Goal: Task Accomplishment & Management: Complete application form

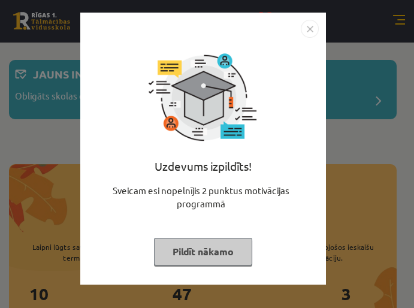
click at [234, 252] on button "Pildīt nākamo" at bounding box center [203, 252] width 98 height 28
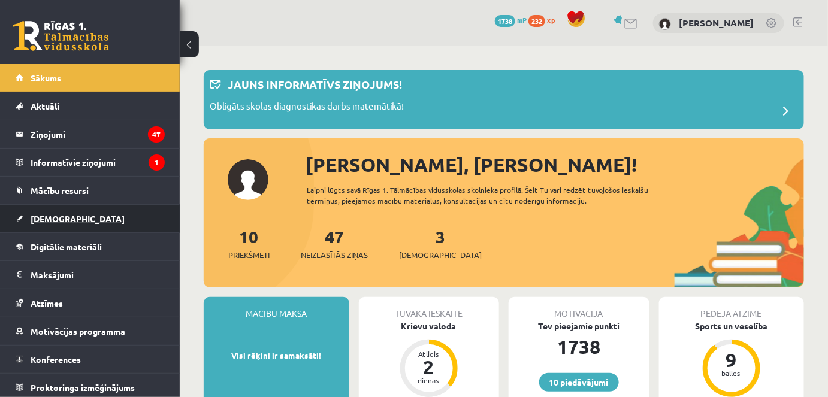
click at [65, 218] on span "[DEMOGRAPHIC_DATA]" at bounding box center [78, 218] width 94 height 11
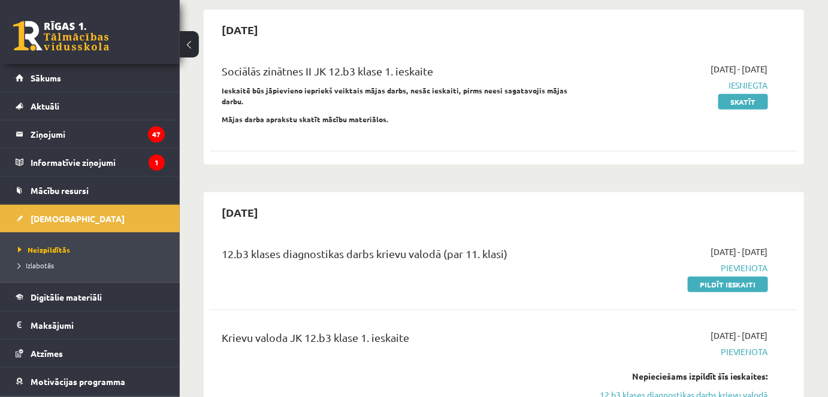
scroll to position [108, 0]
drag, startPoint x: 671, startPoint y: 62, endPoint x: 805, endPoint y: 59, distance: 134.8
copy span "[DATE] - [DATE]"
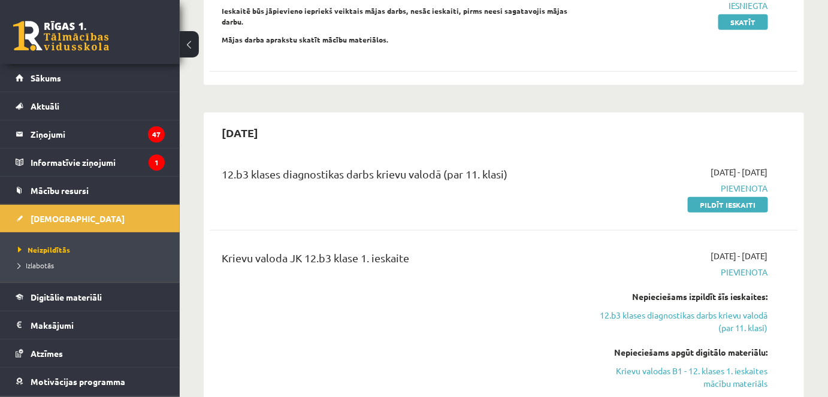
scroll to position [217, 0]
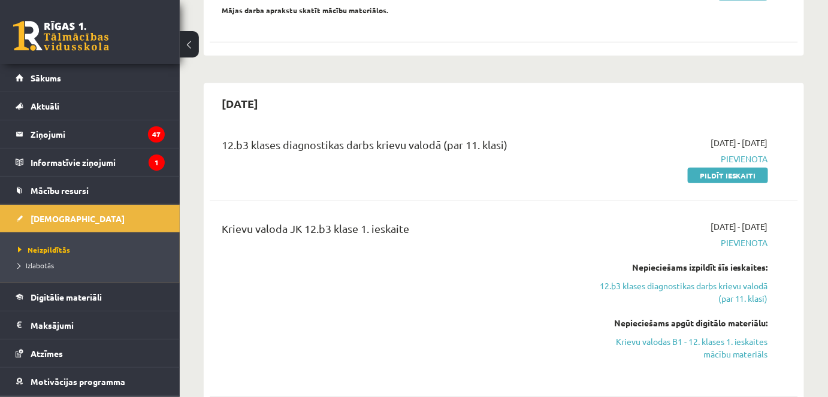
drag, startPoint x: 222, startPoint y: 132, endPoint x: 451, endPoint y: 235, distance: 252.0
click at [413, 235] on div "12.b3 klases diagnostikas darbs krievu valodā (par 11. klasi) 2025-10-01 - 2025…" at bounding box center [504, 265] width 588 height 280
click at [413, 223] on div "Krievu valoda JK 12.b3 klase 1. ieskaite" at bounding box center [401, 231] width 358 height 22
drag, startPoint x: 680, startPoint y: 129, endPoint x: 773, endPoint y: 129, distance: 93.4
click at [413, 137] on div "2025-10-01 - 2025-10-15 Pievienota Pildīt ieskaiti" at bounding box center [683, 159] width 188 height 45
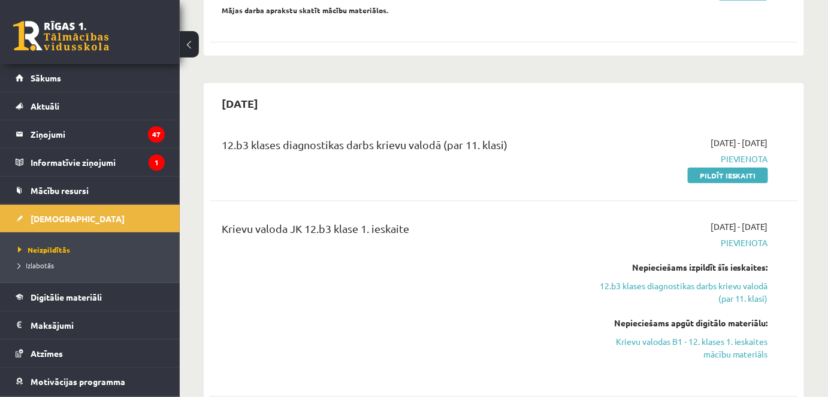
copy span "[DATE] - [DATE]"
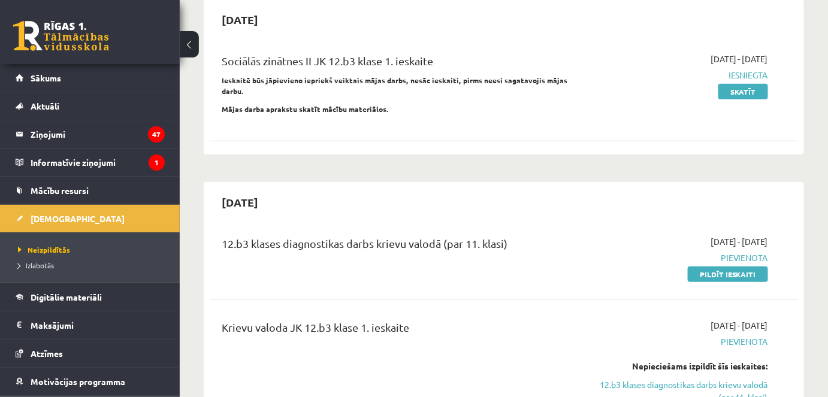
scroll to position [108, 0]
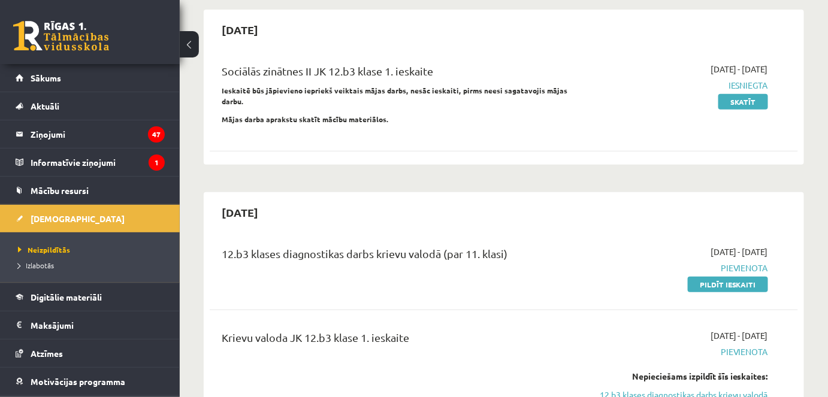
click at [413, 26] on div "[DATE]" at bounding box center [504, 30] width 588 height 28
drag, startPoint x: 710, startPoint y: 65, endPoint x: 771, endPoint y: 69, distance: 61.2
click at [413, 69] on div "2025-09-16 - 2025-09-30 Iesniegta Skatīt" at bounding box center [683, 97] width 188 height 69
copy span "[DATE] - [DATE]"
click at [413, 113] on div "2025-09-16 - 2025-09-30 Iesniegta Skatīt" at bounding box center [683, 97] width 188 height 69
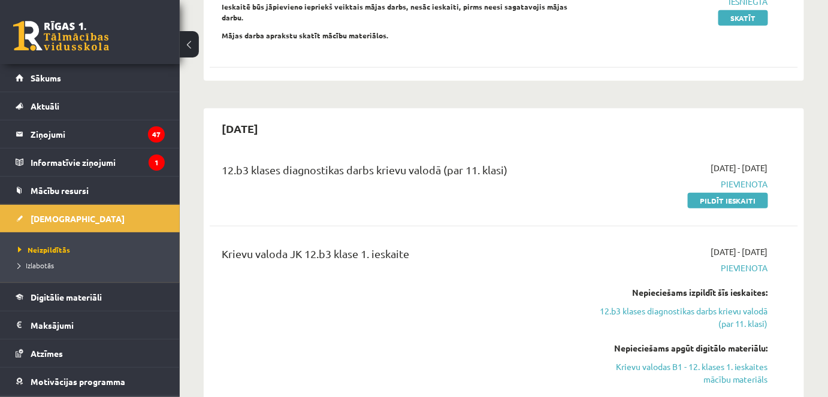
scroll to position [217, 0]
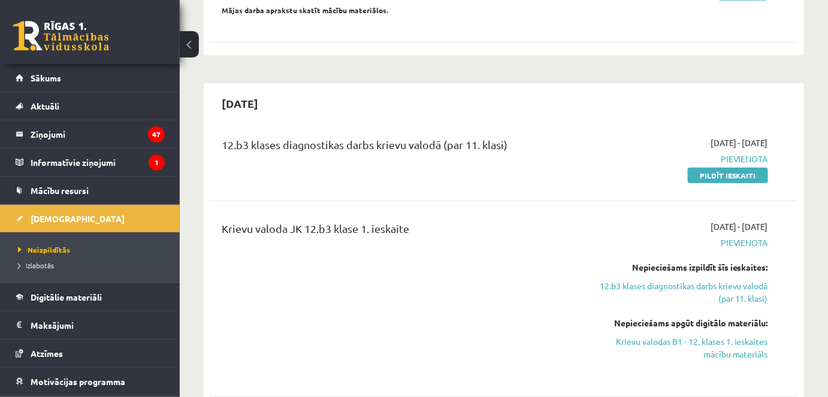
drag, startPoint x: 669, startPoint y: 127, endPoint x: 777, endPoint y: 128, distance: 107.2
click at [413, 137] on div "2025-10-01 - 2025-10-15 Pievienota Pildīt ieskaiti" at bounding box center [683, 159] width 188 height 45
copy span "[DATE] - [DATE]"
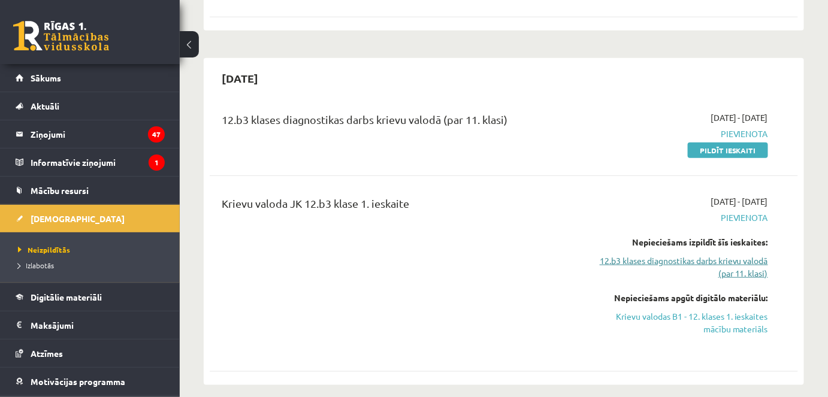
scroll to position [272, 0]
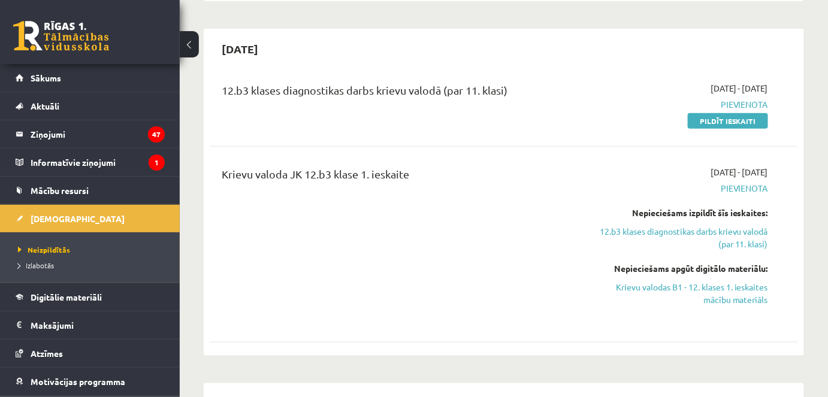
drag, startPoint x: 664, startPoint y: 155, endPoint x: 781, endPoint y: 153, distance: 116.8
click at [413, 154] on div "Krievu valoda JK 12.b3 klase 1. ieskaite 2025-10-01 - 2025-10-15 Pievienota Nep…" at bounding box center [504, 244] width 588 height 181
copy span "[DATE] - [DATE]"
click at [413, 281] on link "Krievu valodas B1 - 12. klases 1. ieskaites mācību materiāls" at bounding box center [683, 293] width 170 height 25
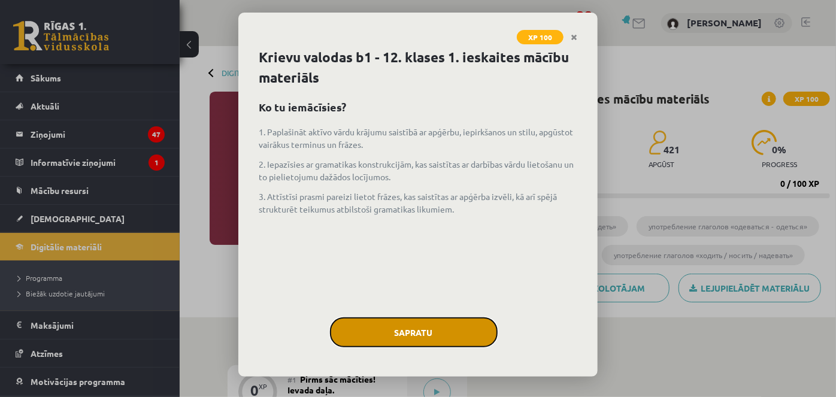
click at [455, 332] on button "Sapratu" at bounding box center [414, 332] width 168 height 30
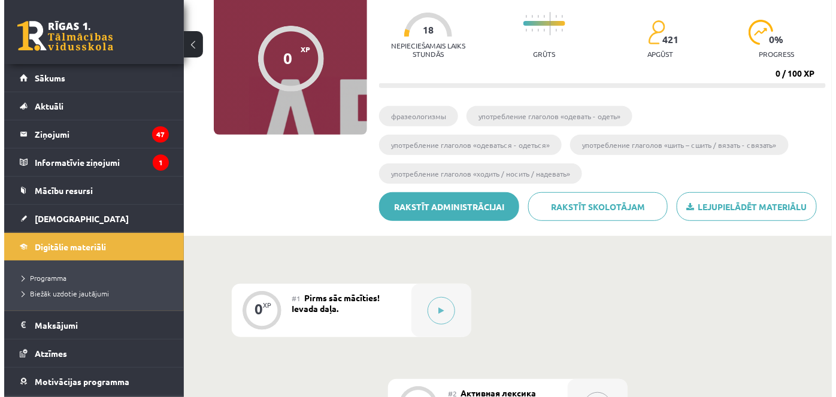
scroll to position [108, 0]
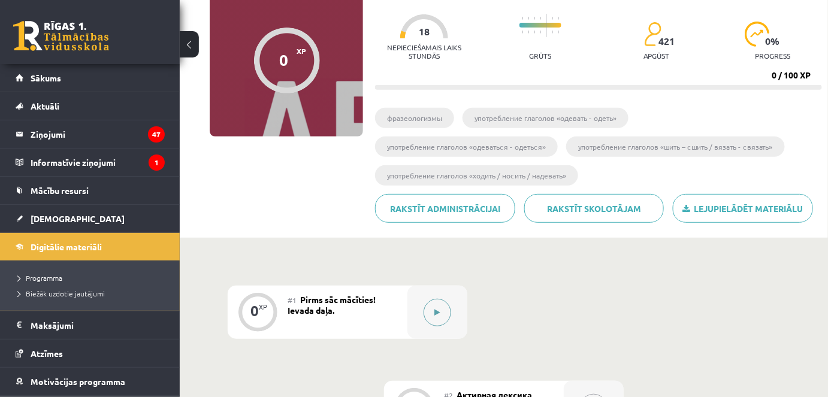
click at [437, 313] on icon at bounding box center [437, 312] width 5 height 7
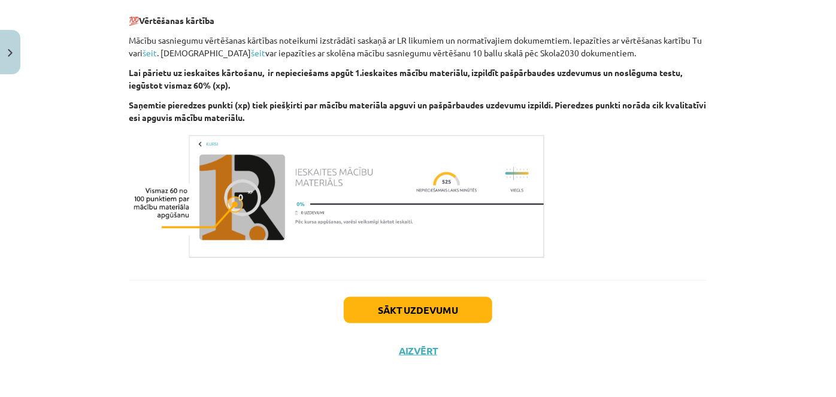
scroll to position [746, 0]
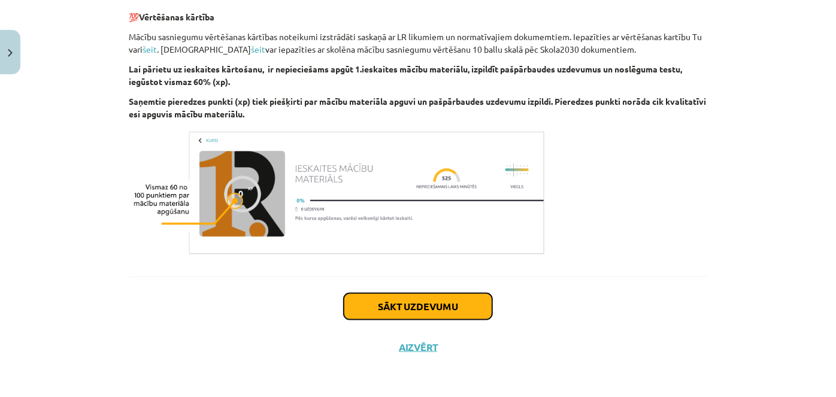
drag, startPoint x: 436, startPoint y: 310, endPoint x: 442, endPoint y: 309, distance: 6.1
click at [439, 310] on button "Sākt uzdevumu" at bounding box center [418, 306] width 149 height 26
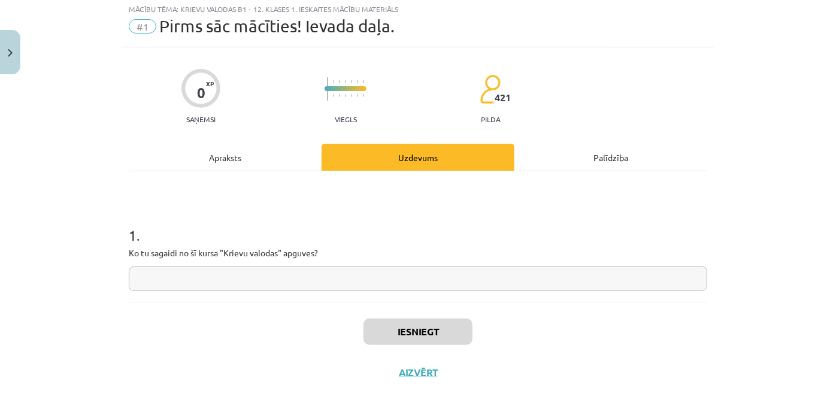
scroll to position [30, 0]
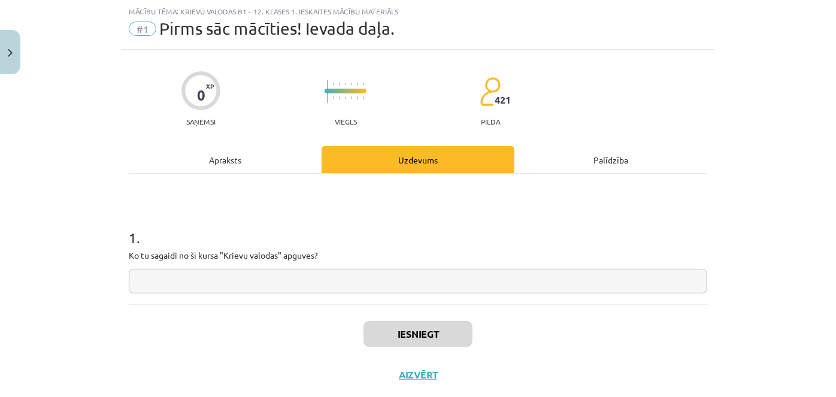
click at [222, 288] on input "text" at bounding box center [418, 281] width 578 height 25
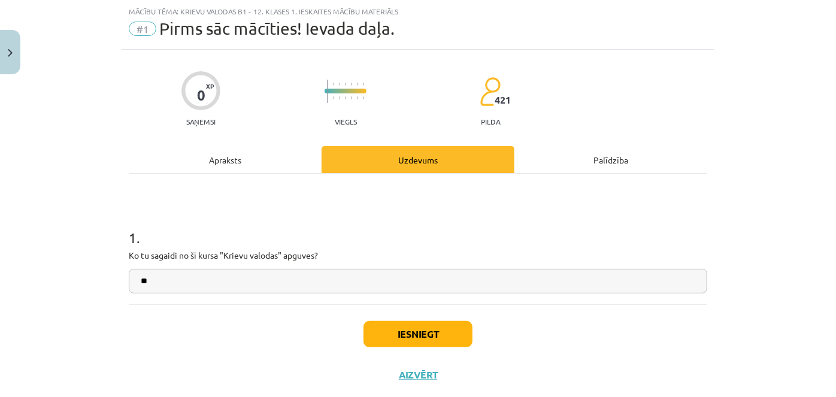
type input "**"
click at [438, 334] on button "Iesniegt" at bounding box center [417, 334] width 109 height 26
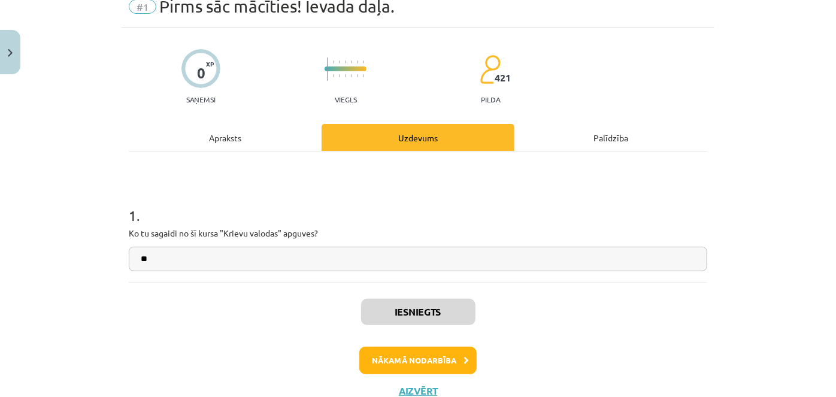
scroll to position [95, 0]
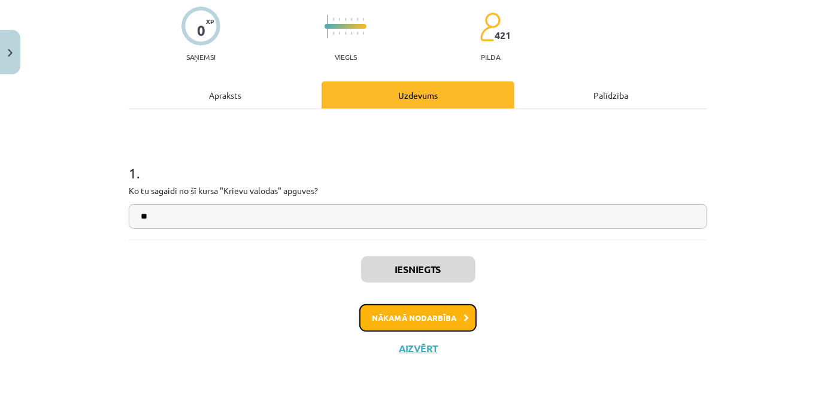
click at [431, 316] on button "Nākamā nodarbība" at bounding box center [417, 318] width 117 height 28
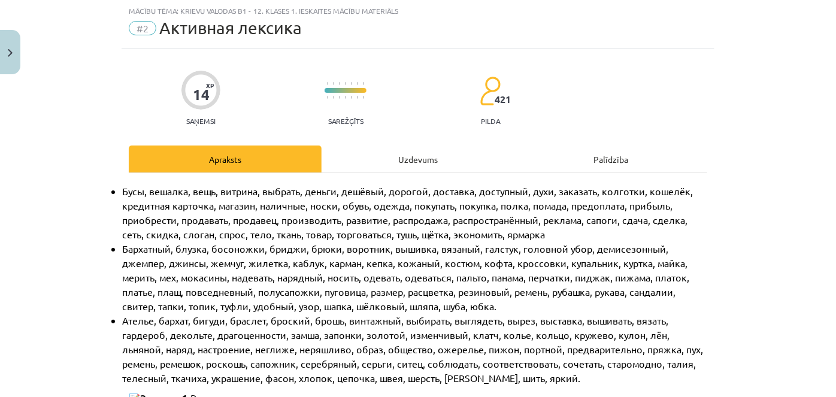
scroll to position [30, 0]
click at [399, 157] on div "Uzdevums" at bounding box center [418, 159] width 193 height 27
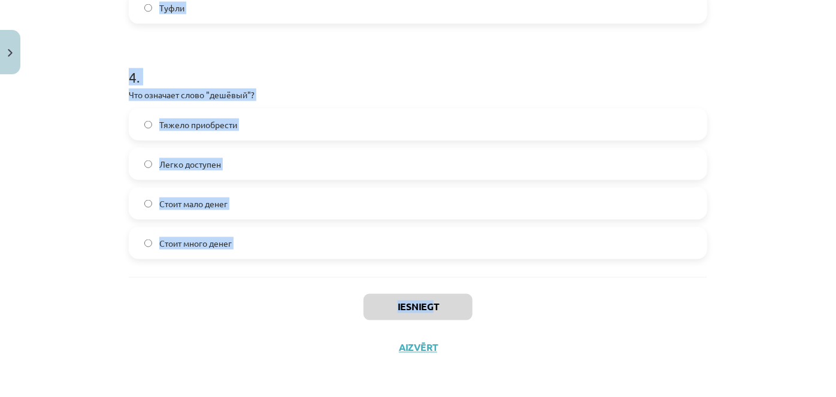
scroll to position [897, 0]
drag, startPoint x: 104, startPoint y: 125, endPoint x: 530, endPoint y: 237, distance: 440.4
click at [530, 237] on div "Mācību tēma: Krievu valodas b1 - 12. klases 1. ieskaites mācību materiāls #2 Ак…" at bounding box center [418, 198] width 836 height 397
copy form "1 . Какой из этих товаров относится к "одежде"? Бусы [PERSON_NAME] Ботинки 2 . …"
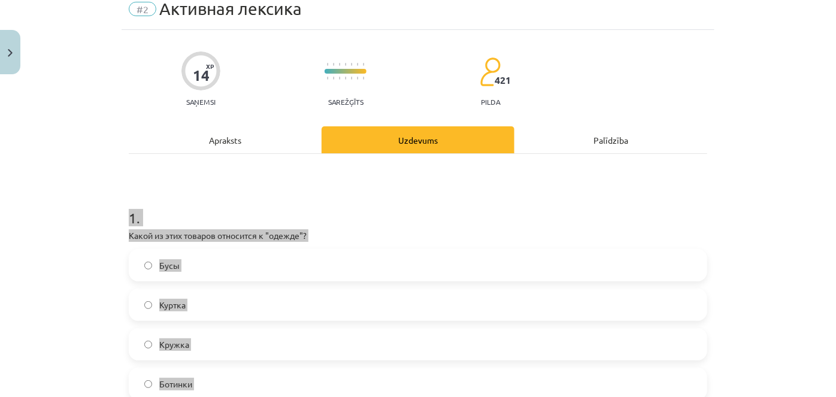
scroll to position [163, 0]
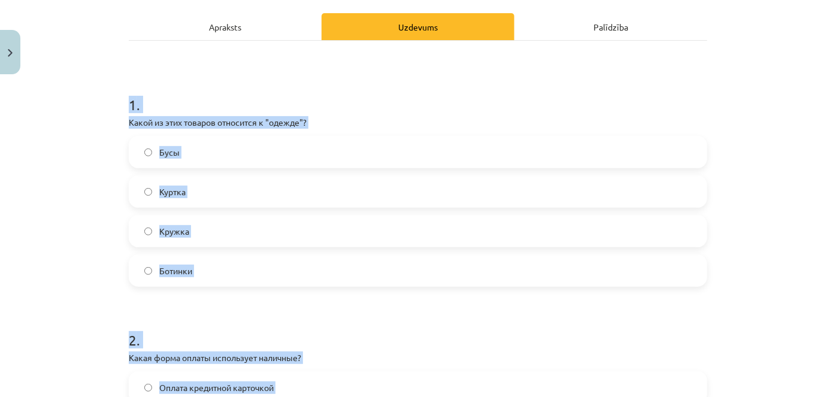
click at [85, 203] on div "Mācību tēma: Krievu valodas b1 - 12. klases 1. ieskaites mācību materiāls #2 Ак…" at bounding box center [418, 198] width 836 height 397
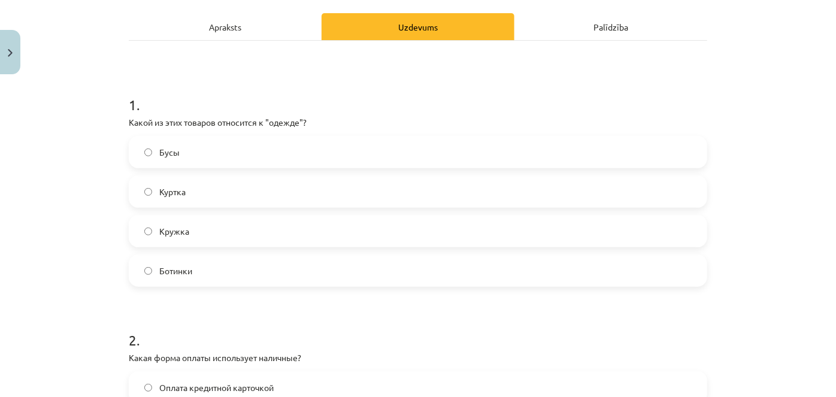
click at [212, 192] on label "Куртка" at bounding box center [418, 192] width 576 height 30
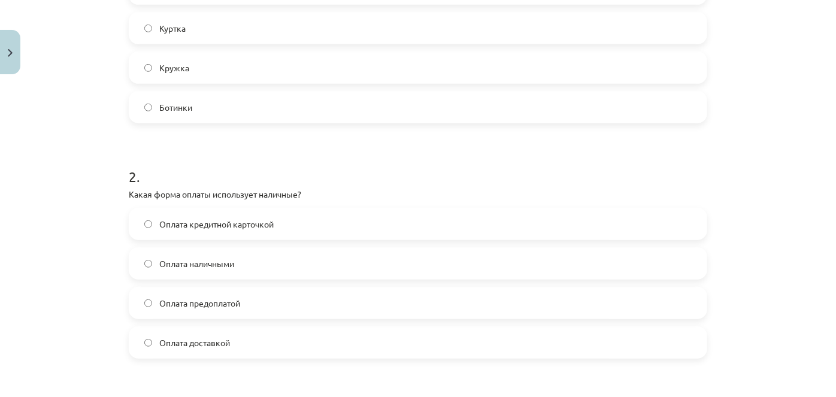
click at [217, 262] on span "Оплата наличными" at bounding box center [196, 263] width 75 height 13
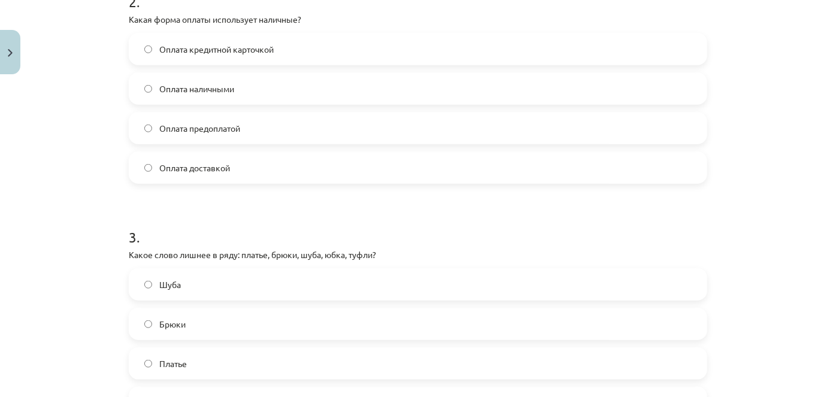
scroll to position [599, 0]
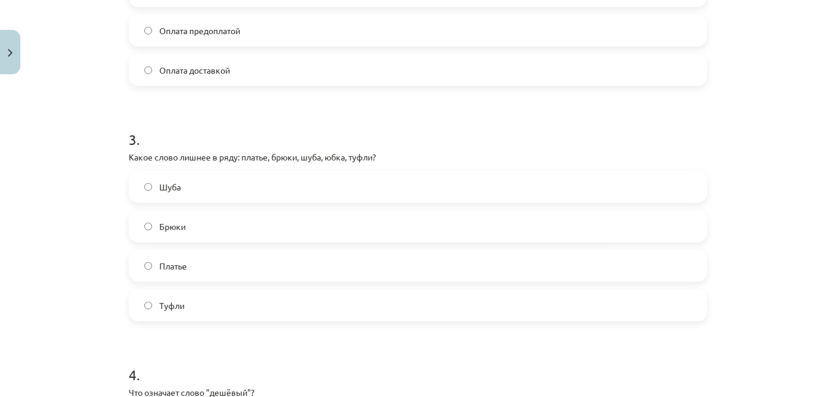
click at [200, 309] on label "Туфли" at bounding box center [418, 305] width 576 height 30
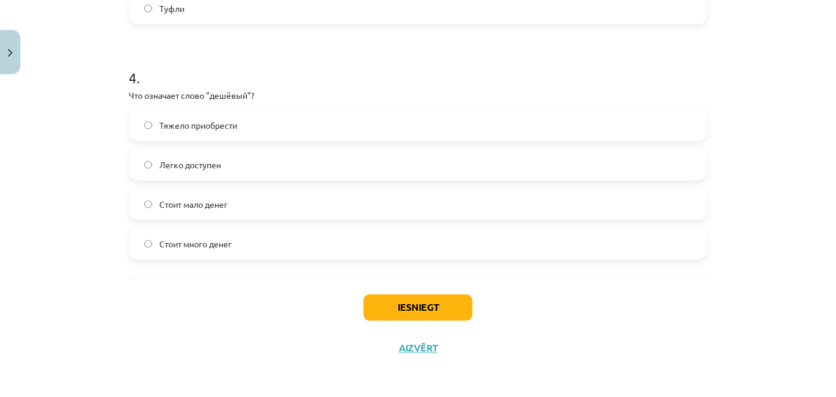
scroll to position [897, 0]
click at [205, 201] on span "Стоит мало денег" at bounding box center [193, 203] width 68 height 13
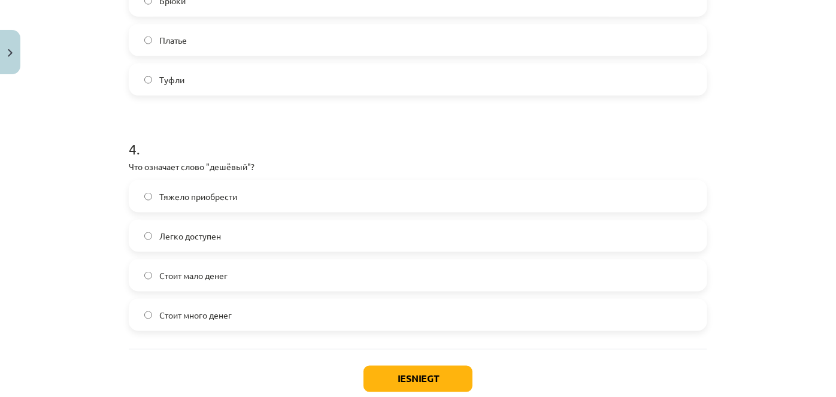
scroll to position [843, 0]
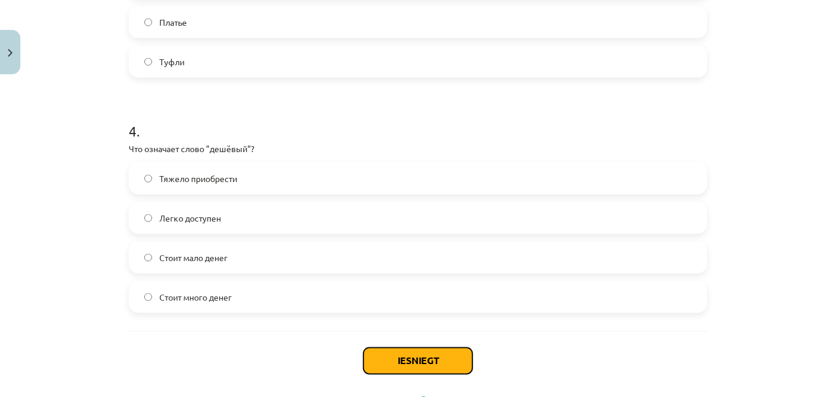
click at [408, 356] on button "Iesniegt" at bounding box center [417, 361] width 109 height 26
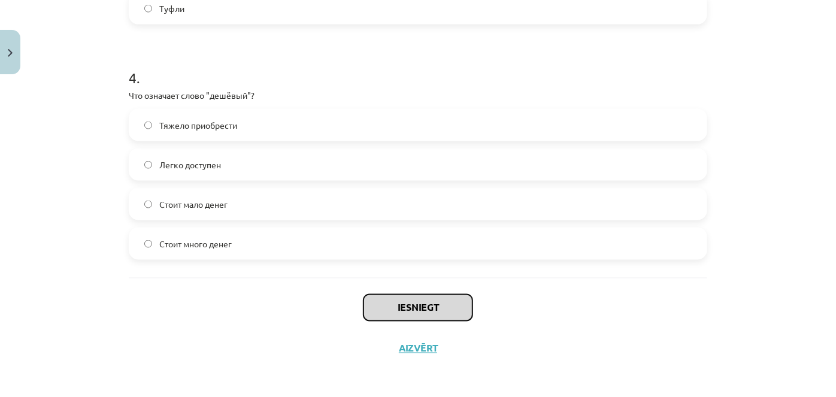
scroll to position [897, 0]
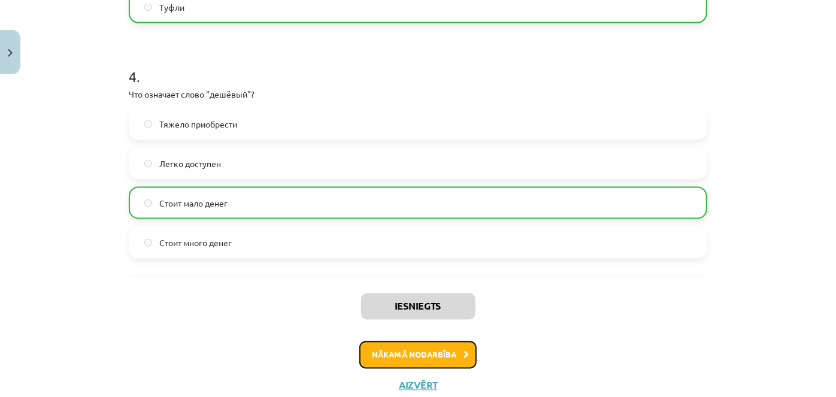
click at [431, 358] on button "Nākamā nodarbība" at bounding box center [417, 355] width 117 height 28
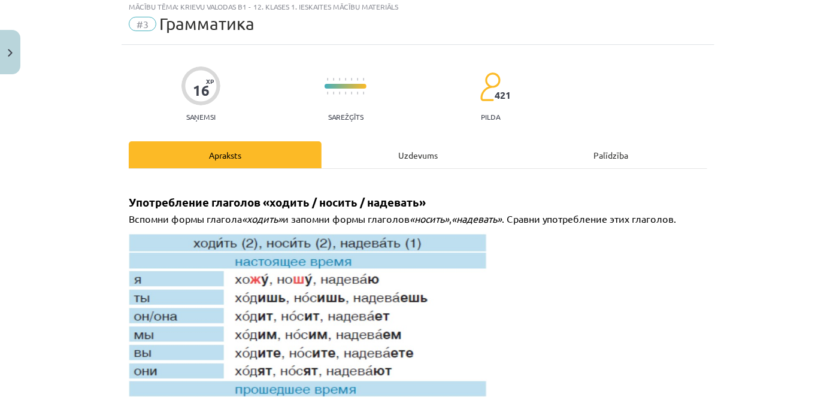
scroll to position [30, 0]
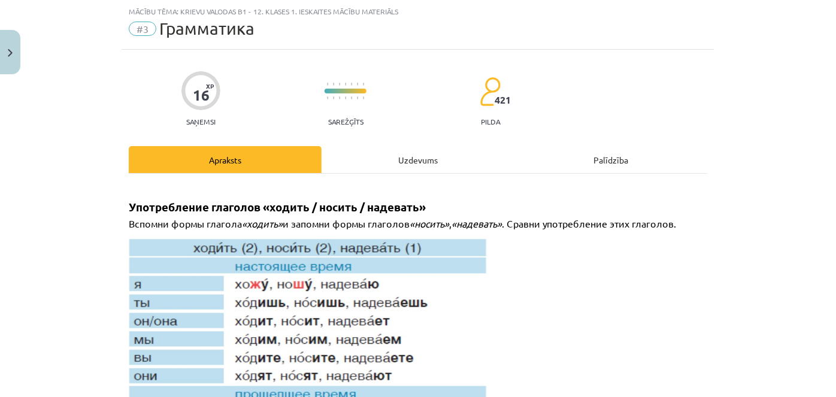
click at [428, 159] on div "Uzdevums" at bounding box center [418, 159] width 193 height 27
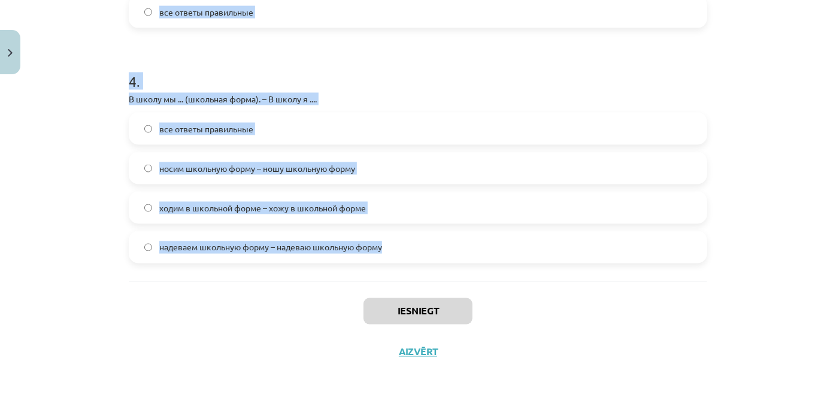
scroll to position [916, 0]
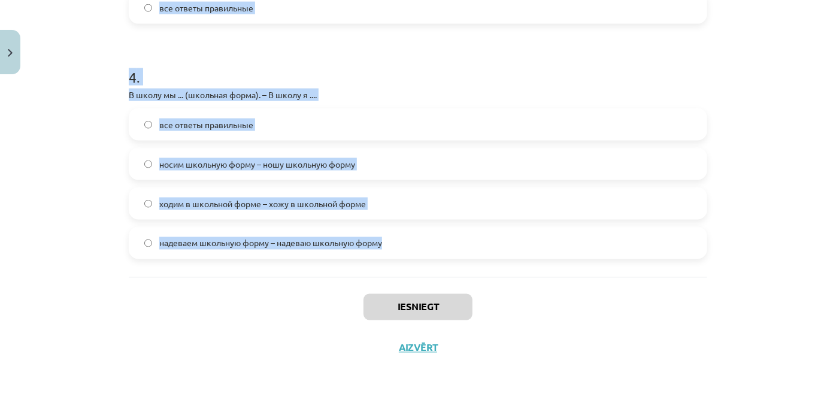
drag, startPoint x: 116, startPoint y: 114, endPoint x: 453, endPoint y: 239, distance: 360.2
click at [453, 239] on div "Mācību tēma: Krievu valodas b1 - 12. klases 1. ieskaites mācību materiāls #3 Гр…" at bounding box center [418, 198] width 836 height 397
copy form "8 . Lo ipsumd Sita … consec adipis. elits doei temporin utlabo 4 . Etdol magna …"
click at [781, 123] on div "Mācību tēma: Krievu valodas b1 - 12. klases 1. ieskaites mācību materiāls #3 Гр…" at bounding box center [418, 198] width 836 height 397
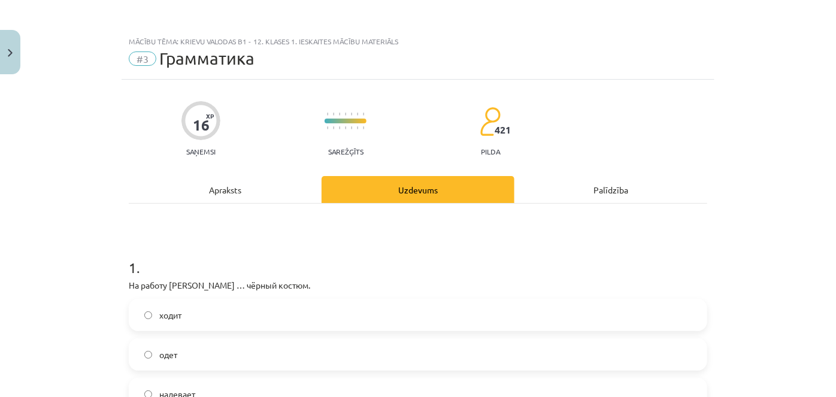
scroll to position [0, 0]
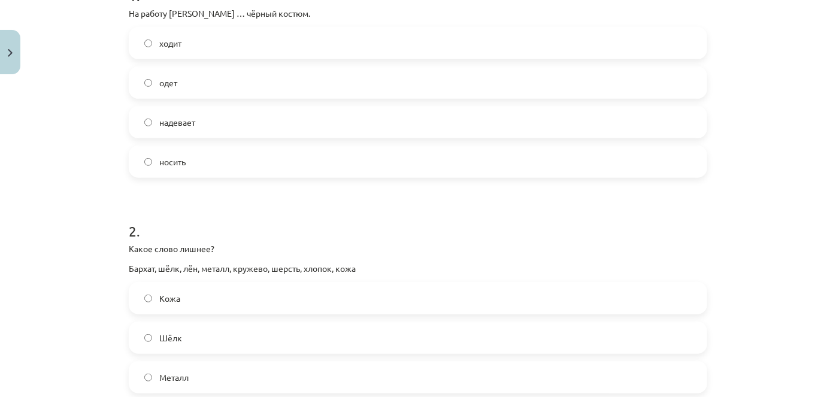
click at [196, 123] on label "надевает" at bounding box center [418, 122] width 576 height 30
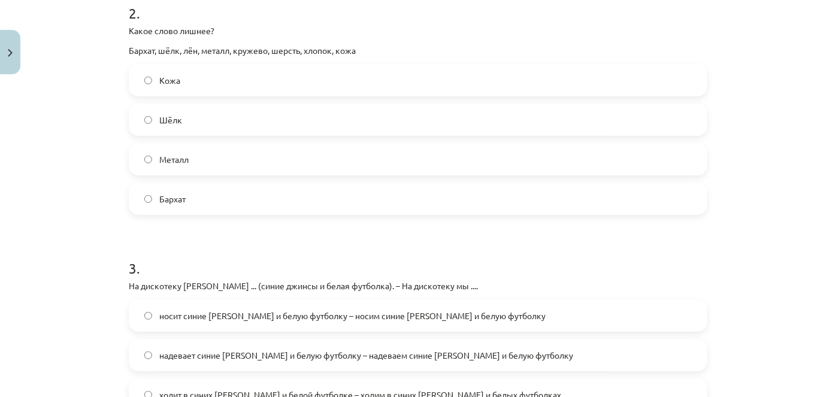
click at [184, 153] on span "Металл" at bounding box center [173, 159] width 29 height 13
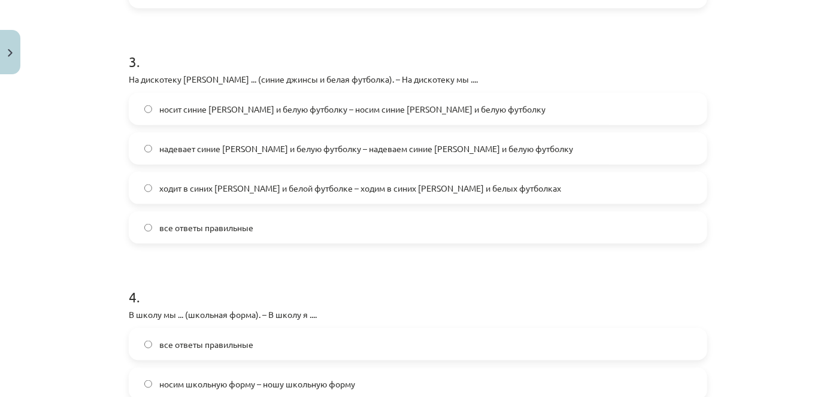
scroll to position [707, 0]
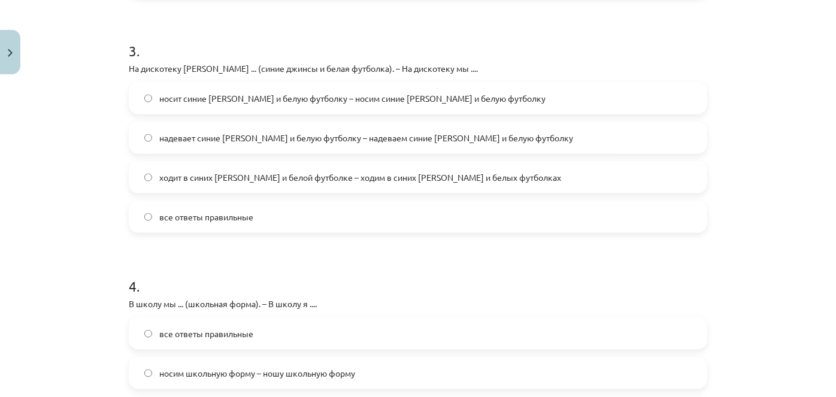
click at [207, 140] on span "надевает синие [PERSON_NAME] и белую футболку – надеваем синие [PERSON_NAME] и …" at bounding box center [366, 138] width 414 height 13
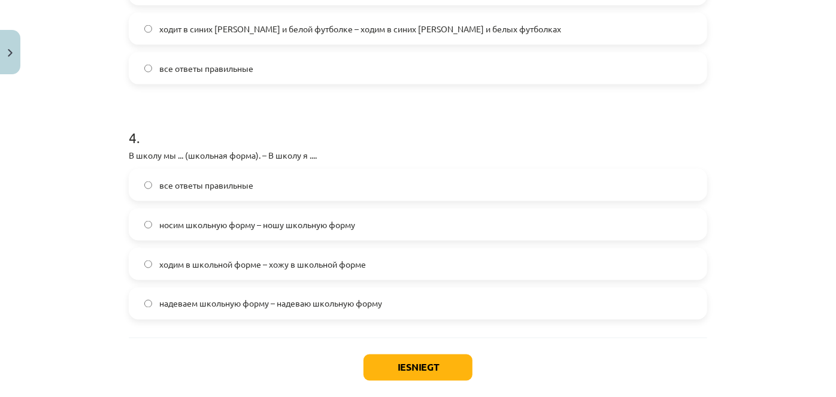
scroll to position [871, 0]
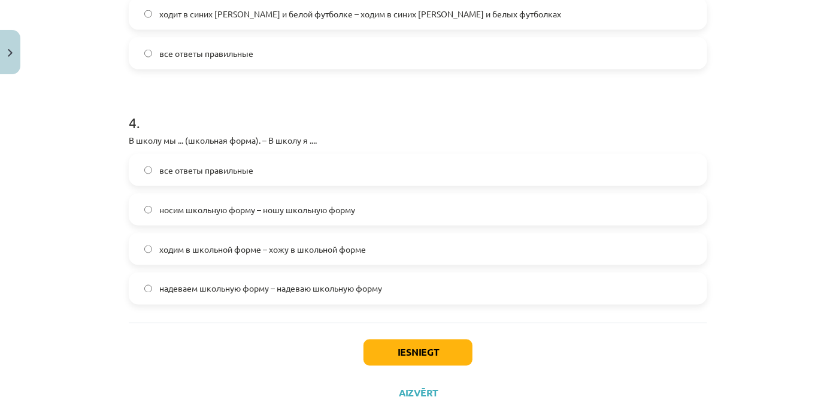
click at [231, 205] on span "носим школьную форму – ношу школьную форму" at bounding box center [257, 210] width 196 height 13
click at [448, 343] on button "Iesniegt" at bounding box center [417, 353] width 109 height 26
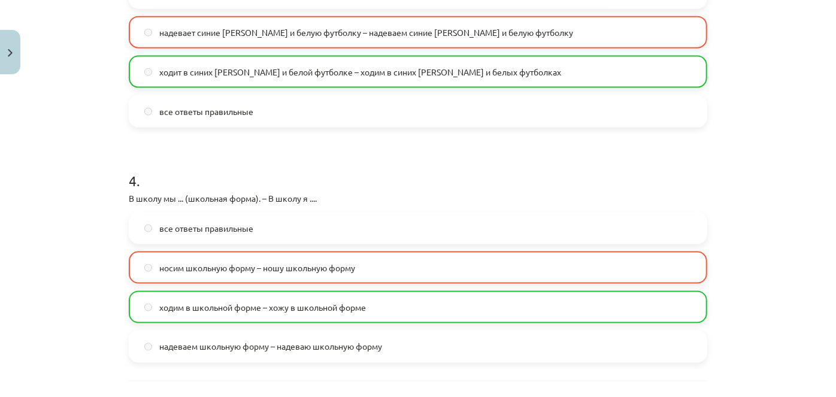
scroll to position [954, 0]
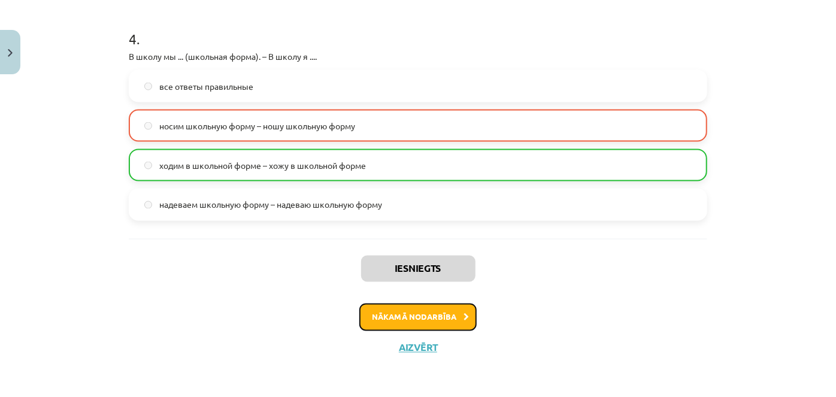
click at [411, 313] on button "Nākamā nodarbība" at bounding box center [417, 318] width 117 height 28
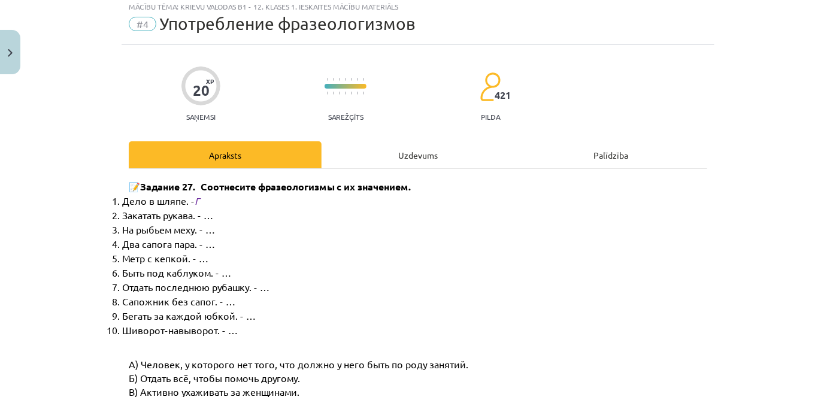
scroll to position [30, 0]
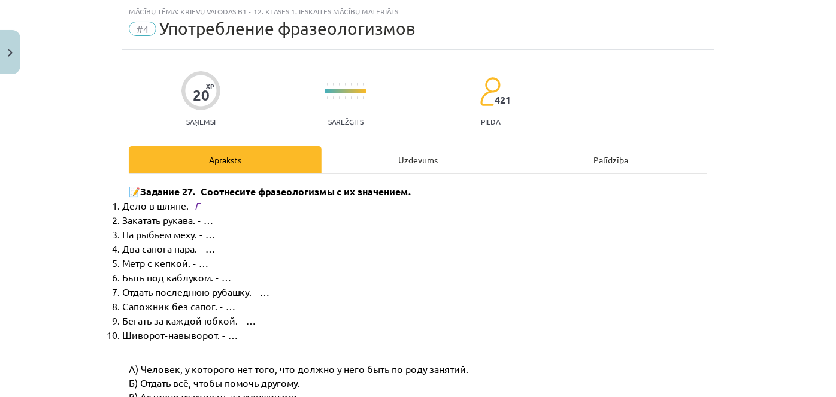
click at [390, 160] on div "Uzdevums" at bounding box center [418, 159] width 193 height 27
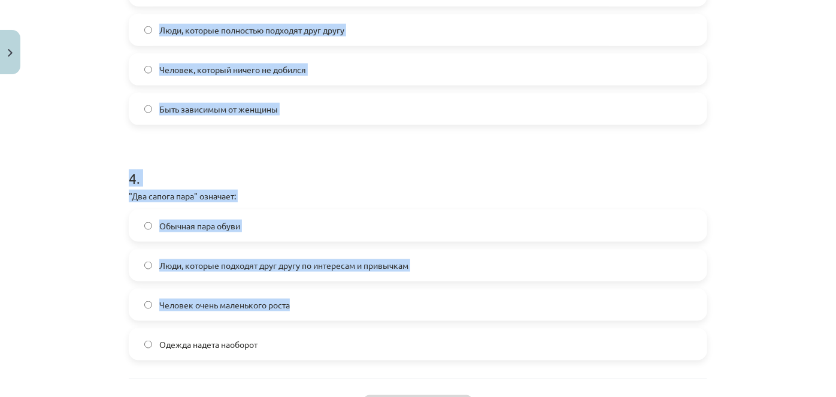
scroll to position [897, 0]
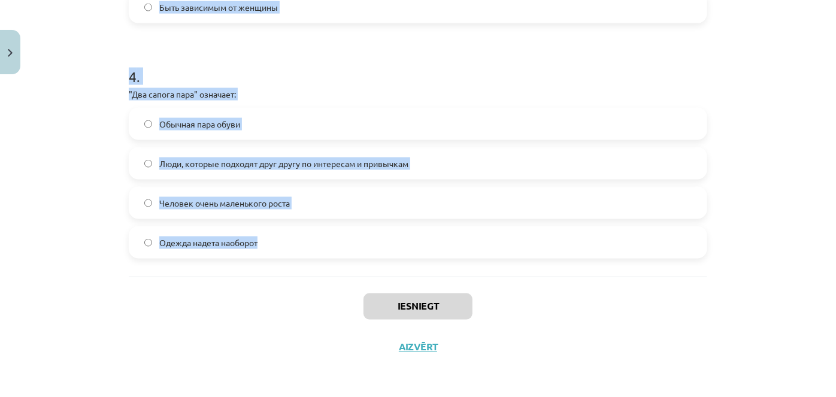
drag, startPoint x: 116, startPoint y: 123, endPoint x: 441, endPoint y: 259, distance: 352.4
click at [441, 259] on div "Mācību tēma: Krievu valodas b1 - 12. klases 1. ieskaites mācību materiāls #4 Уп…" at bounding box center [418, 198] width 836 height 397
copy form "4 . "Loremi do sitame conse" adipisci: Elitsed doeius, tempori ut laboreetd Mag…"
click at [0, 187] on div "Mācību tēma: Krievu valodas b1 - 12. klases 1. ieskaites mācību materiāls #4 Уп…" at bounding box center [418, 198] width 836 height 397
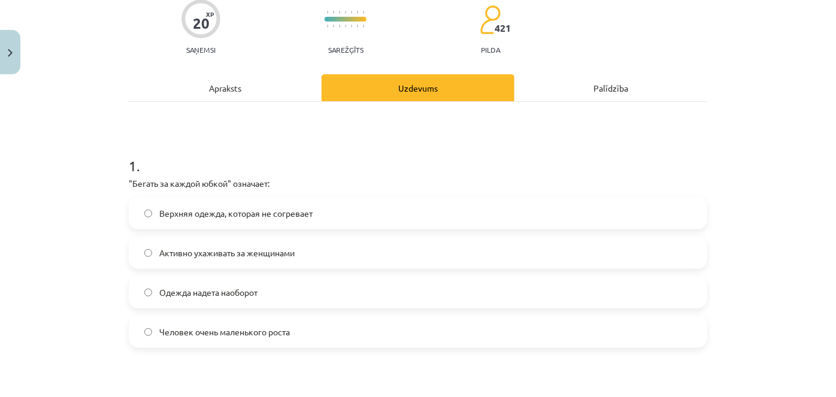
scroll to position [108, 0]
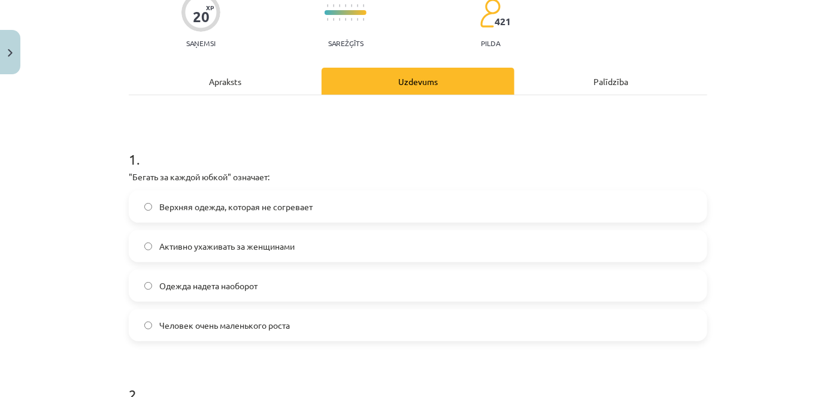
click at [195, 240] on span "Активно ухаживать за женщинами" at bounding box center [226, 246] width 135 height 13
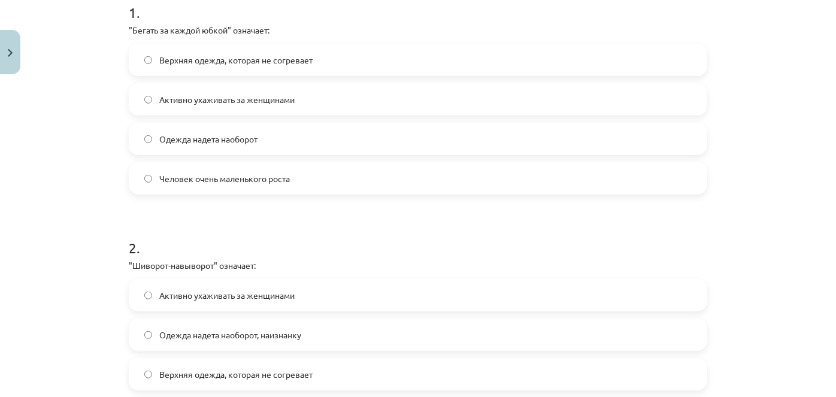
scroll to position [272, 0]
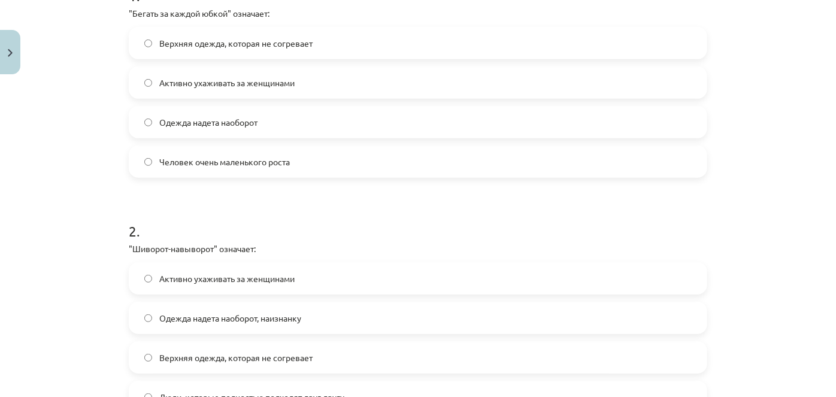
click at [205, 309] on label "Одежда надета наоборот, наизнанку" at bounding box center [418, 318] width 576 height 30
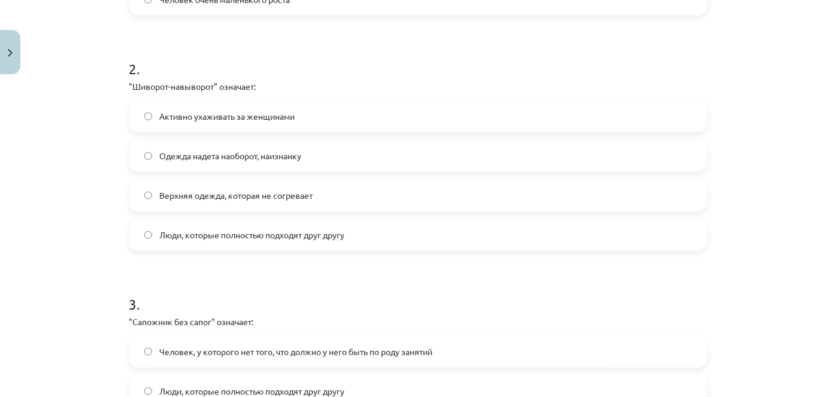
scroll to position [435, 0]
click at [214, 348] on span "Человек, у которого нет того, что должно у него быть по роду занятий" at bounding box center [295, 350] width 273 height 13
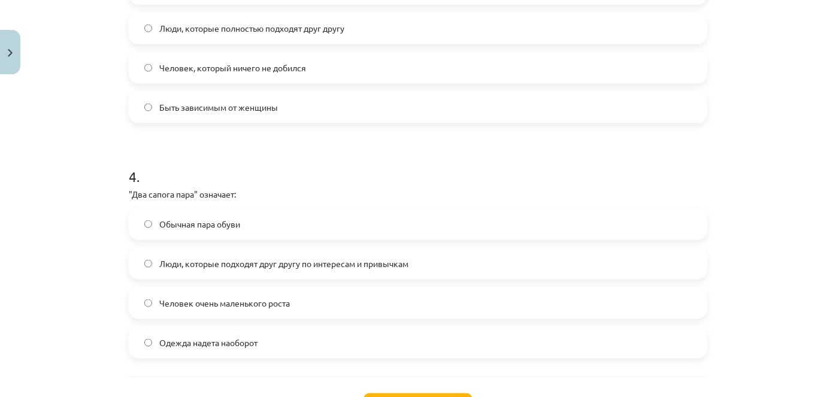
scroll to position [816, 0]
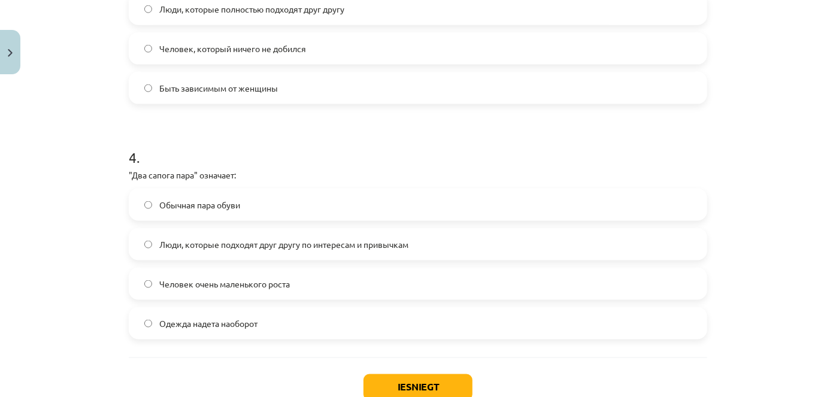
click at [192, 248] on span "Люди, которые подходят друг другу по интересам и привычкам" at bounding box center [283, 244] width 249 height 13
click at [456, 383] on button "Iesniegt" at bounding box center [417, 387] width 109 height 26
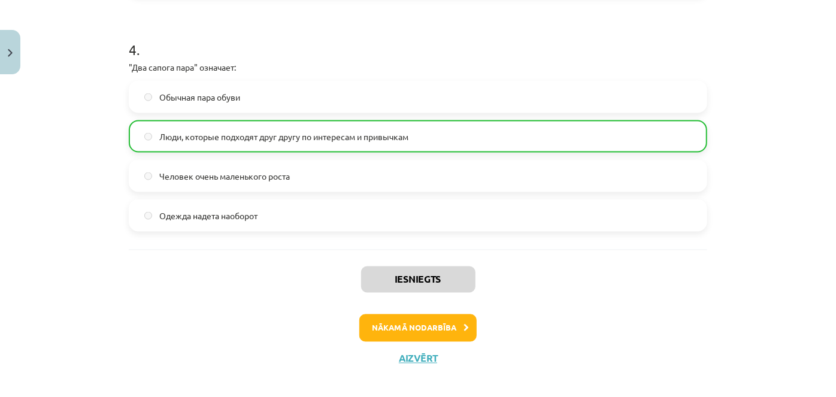
scroll to position [925, 0]
click at [397, 331] on button "Nākamā nodarbība" at bounding box center [417, 327] width 117 height 28
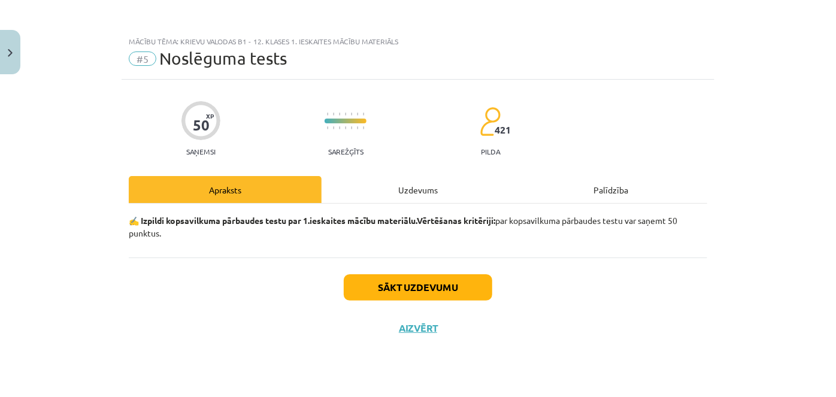
click at [397, 187] on div "Uzdevums" at bounding box center [418, 189] width 193 height 27
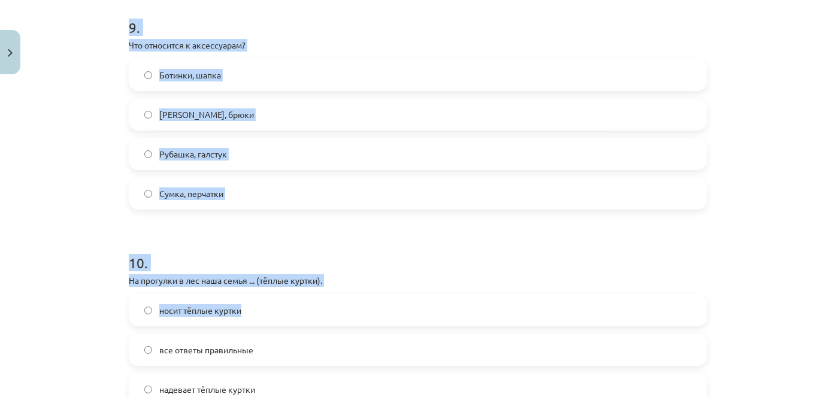
scroll to position [2309, 0]
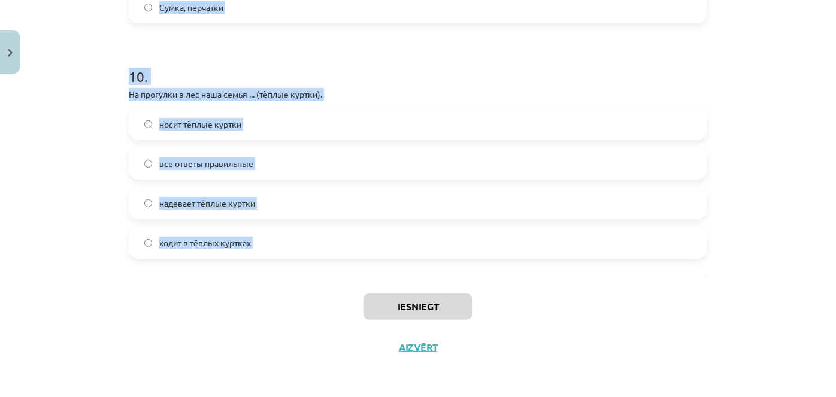
drag, startPoint x: 116, startPoint y: 147, endPoint x: 341, endPoint y: 290, distance: 266.0
click at [341, 290] on div "Mācību tēma: Krievu valodas b1 - 12. klases 1. ieskaites mācību materiāls #5 No…" at bounding box center [418, 198] width 836 height 397
copy form "3 . Lore – ips… Dolorsit ametconse adipisc Elitsed doeius Temporinc utl etdolor…"
click at [0, 178] on div "Mācību tēma: Krievu valodas b1 - 12. klases 1. ieskaites mācību materiāls #5 No…" at bounding box center [418, 198] width 836 height 397
click at [20, 182] on div "Mācību tēma: Krievu valodas b1 - 12. klases 1. ieskaites mācību materiāls #5 No…" at bounding box center [418, 198] width 836 height 397
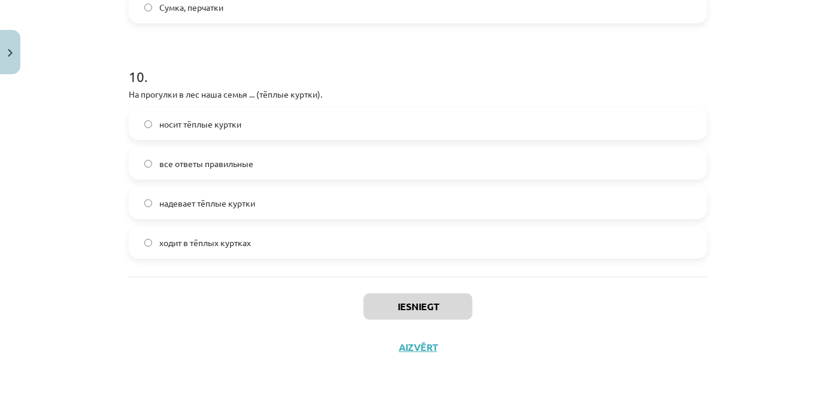
click at [190, 163] on span "все ответы правильные" at bounding box center [206, 163] width 94 height 13
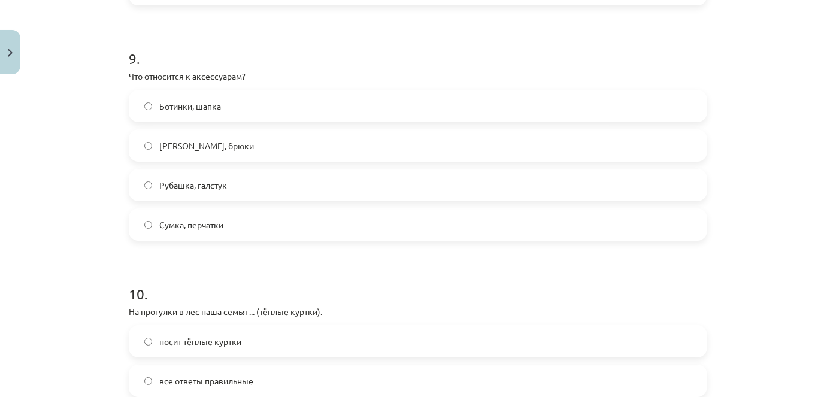
scroll to position [2091, 0]
click at [189, 234] on label "Сумка, перчатки" at bounding box center [418, 225] width 576 height 30
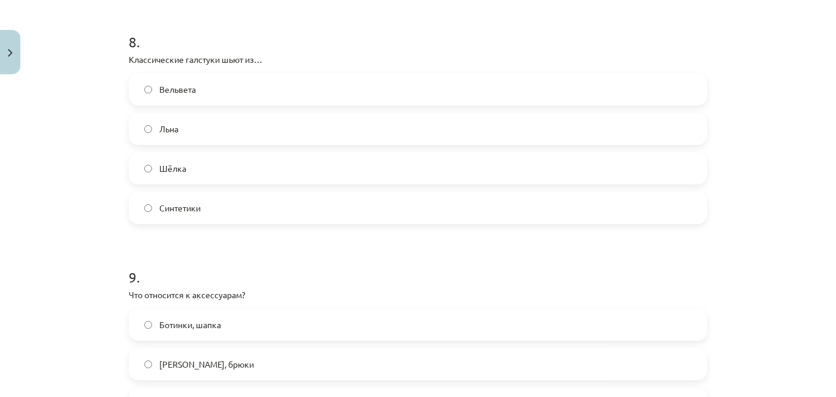
click at [199, 165] on label "Шёлка" at bounding box center [418, 168] width 576 height 30
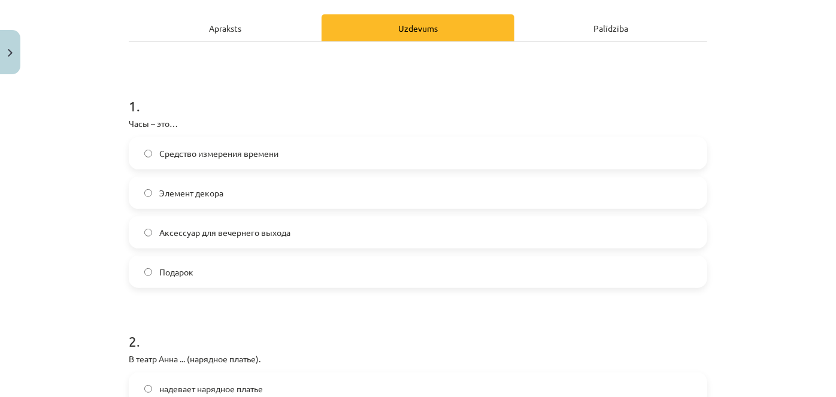
scroll to position [163, 0]
click at [207, 147] on span "Средство измерения времени" at bounding box center [218, 152] width 119 height 13
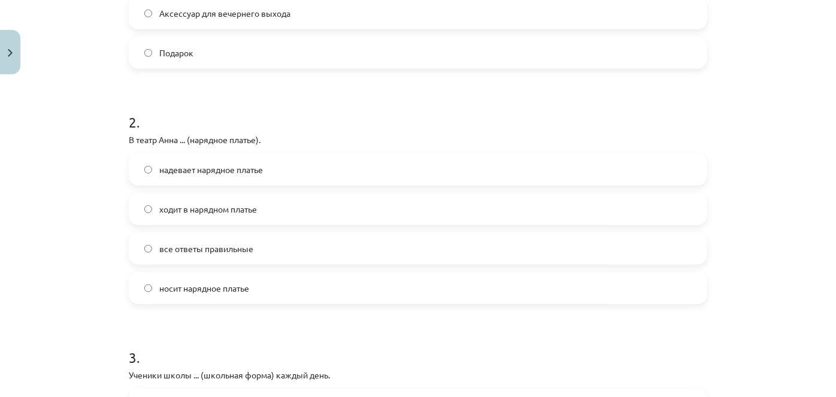
click at [199, 158] on label "надевает нарядное платье" at bounding box center [418, 169] width 576 height 30
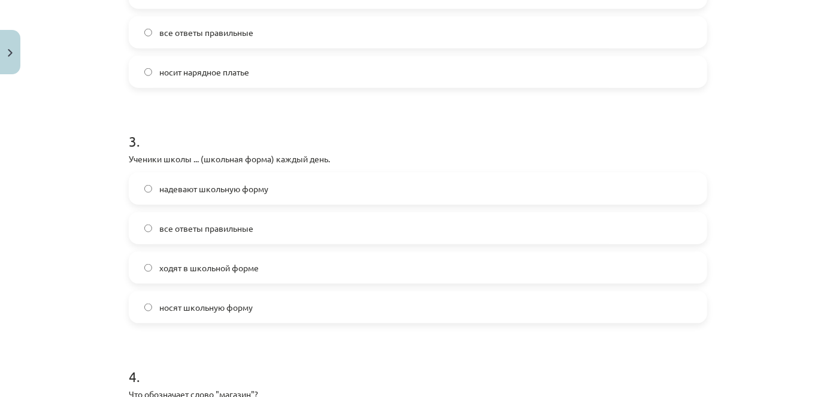
scroll to position [599, 0]
click at [208, 311] on label "носят школьную форму" at bounding box center [418, 305] width 576 height 30
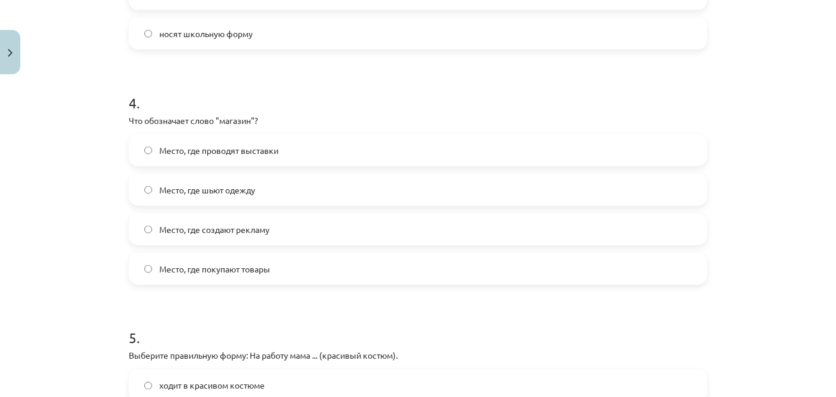
click at [243, 263] on span "Место, где покупают товары" at bounding box center [214, 269] width 111 height 13
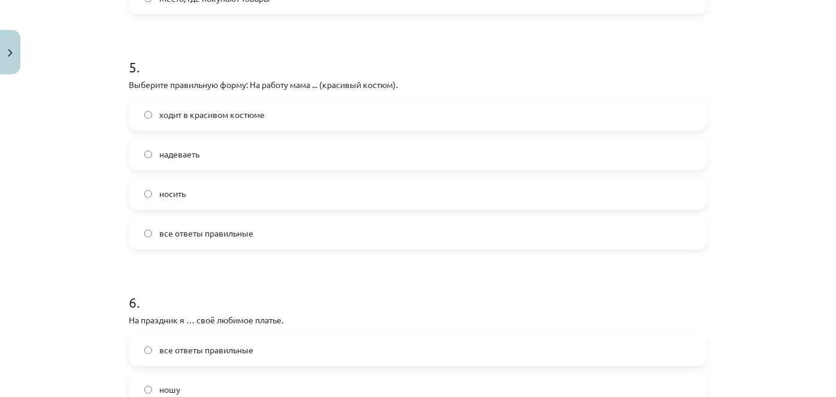
scroll to position [1143, 0]
click at [216, 122] on label "ходит в красивом костюме" at bounding box center [418, 113] width 576 height 30
click at [313, 260] on form "1 . Часы – это… Средство измерения времени Элемент декора Аксессуар для вечерне…" at bounding box center [418, 259] width 578 height 2329
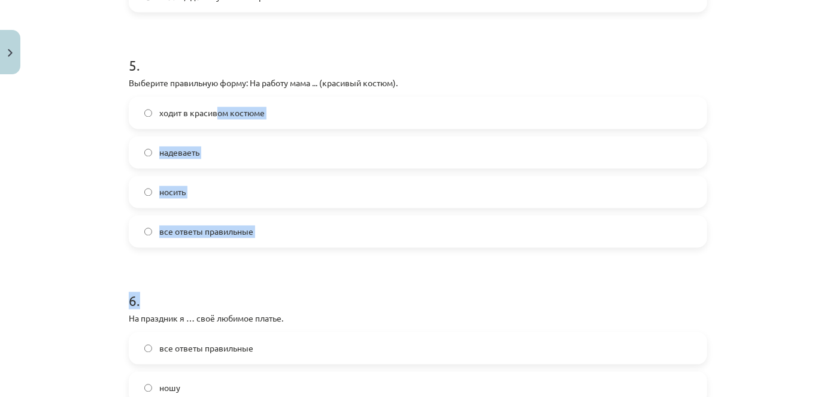
click at [58, 177] on div "Mācību tēma: Krievu valodas b1 - 12. klases 1. ieskaites mācību materiāls #5 No…" at bounding box center [418, 198] width 836 height 397
click at [71, 134] on div "Mācību tēma: Krievu valodas b1 - 12. klases 1. ieskaites mācību materiāls #5 No…" at bounding box center [418, 198] width 836 height 397
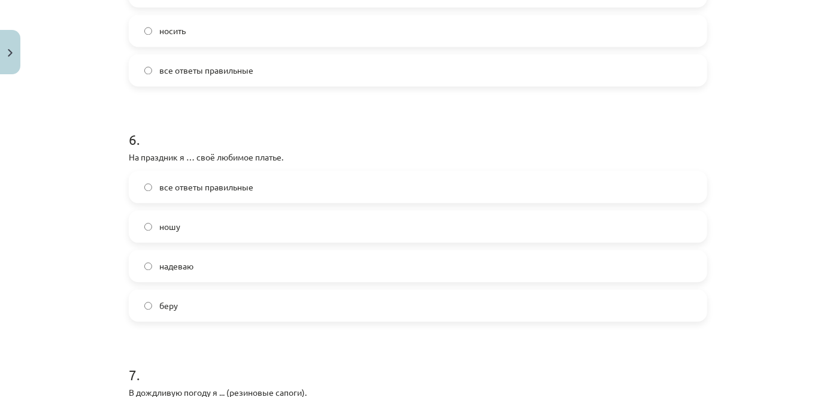
scroll to position [1306, 0]
click at [187, 269] on span "надеваю" at bounding box center [176, 265] width 34 height 13
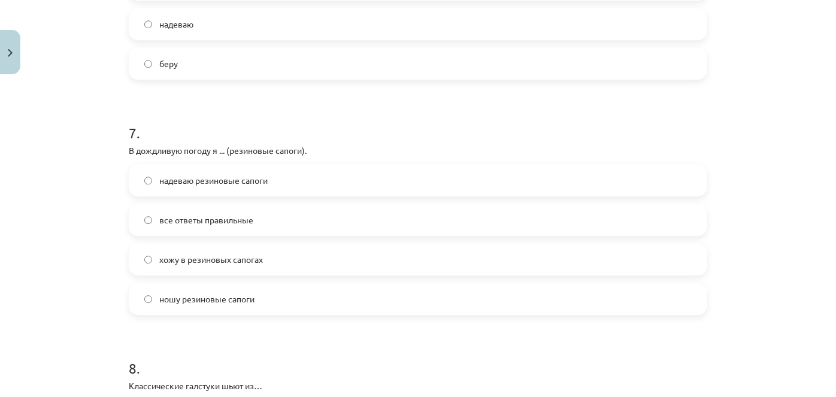
scroll to position [1578, 0]
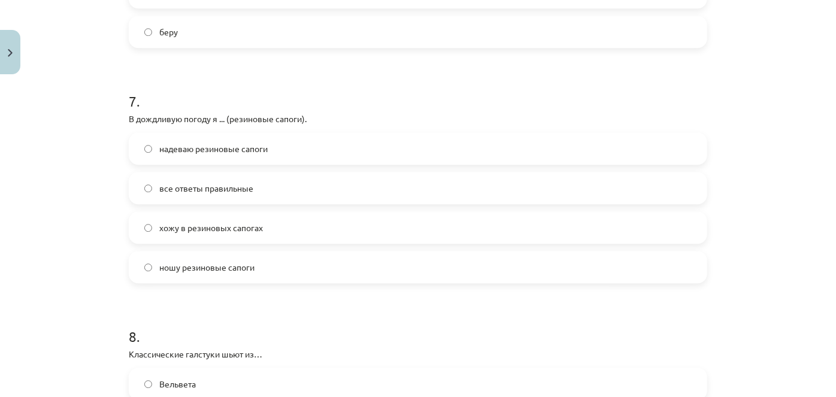
click at [219, 187] on span "все ответы правильные" at bounding box center [206, 188] width 94 height 13
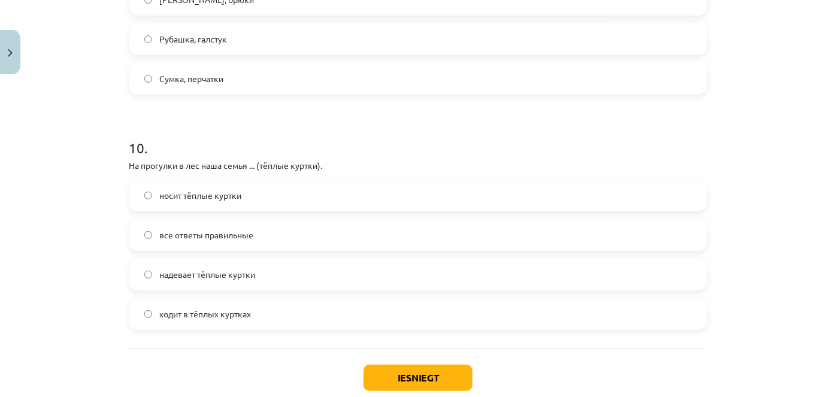
scroll to position [2286, 0]
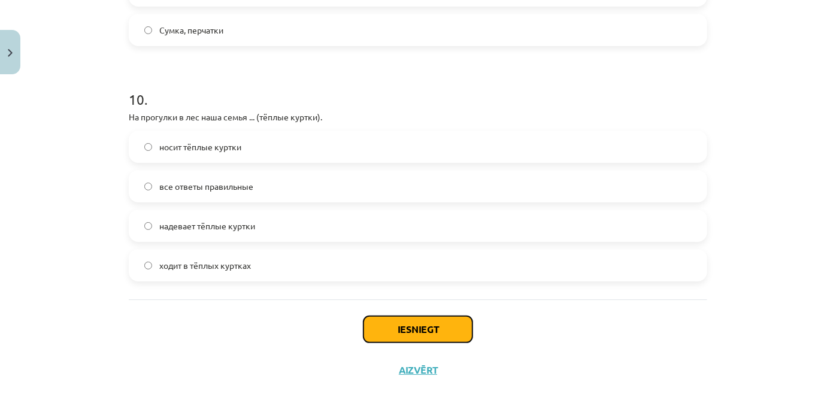
click at [402, 331] on button "Iesniegt" at bounding box center [417, 329] width 109 height 26
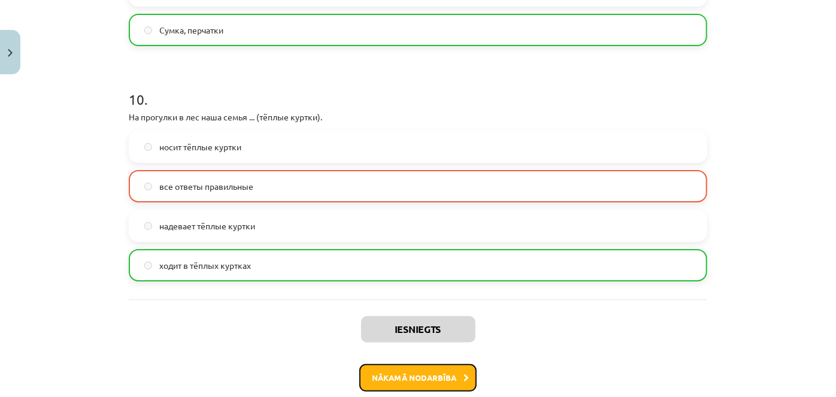
click at [426, 380] on button "Nākamā nodarbība" at bounding box center [417, 378] width 117 height 28
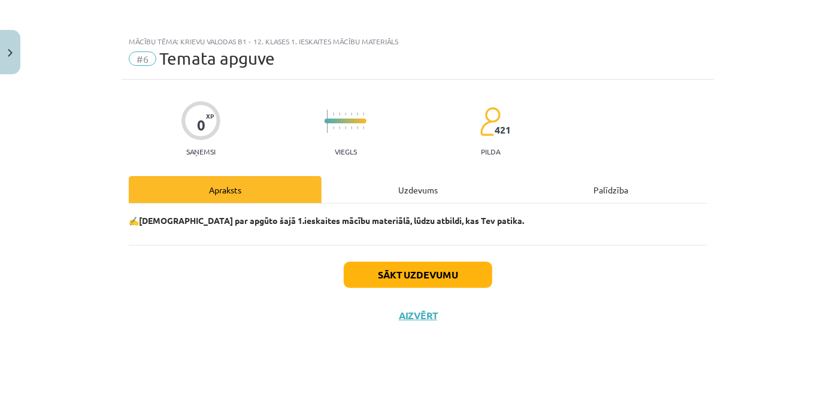
scroll to position [0, 0]
click at [428, 276] on button "Sākt uzdevumu" at bounding box center [418, 275] width 149 height 26
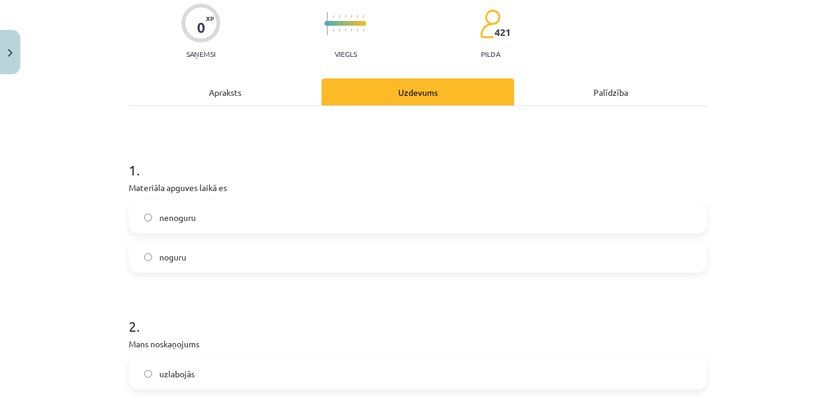
scroll to position [108, 0]
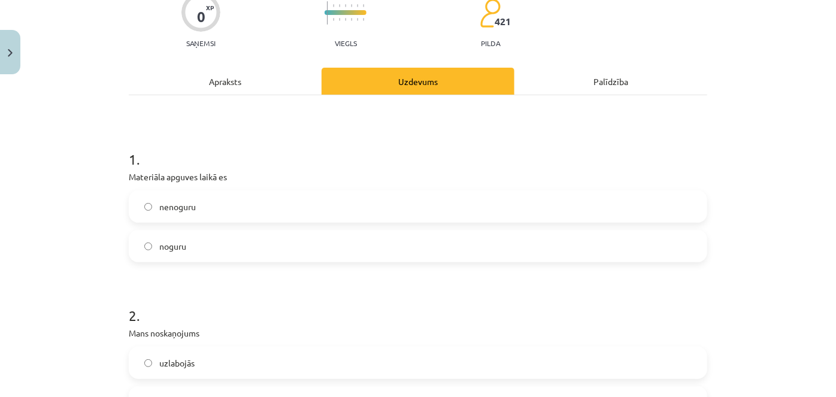
drag, startPoint x: 113, startPoint y: 162, endPoint x: 30, endPoint y: 151, distance: 83.9
click at [30, 151] on div "Mācību tēma: Krievu valodas b1 - 12. klases 1. ieskaites mācību materiāls #6 Te…" at bounding box center [418, 198] width 836 height 397
click at [209, 246] on label "noguru" at bounding box center [418, 246] width 576 height 30
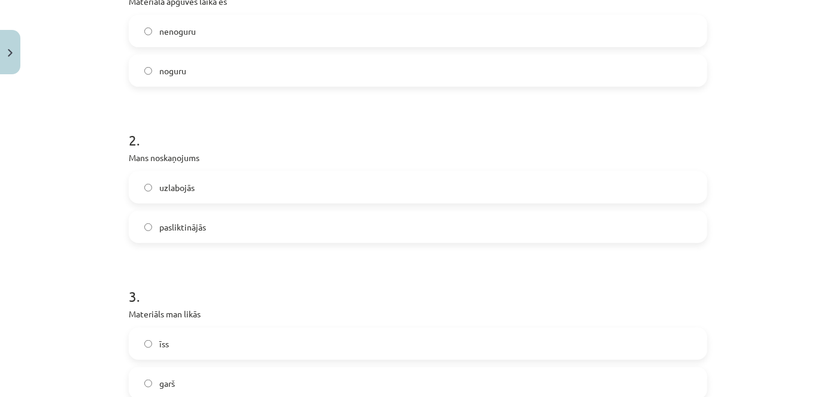
scroll to position [326, 0]
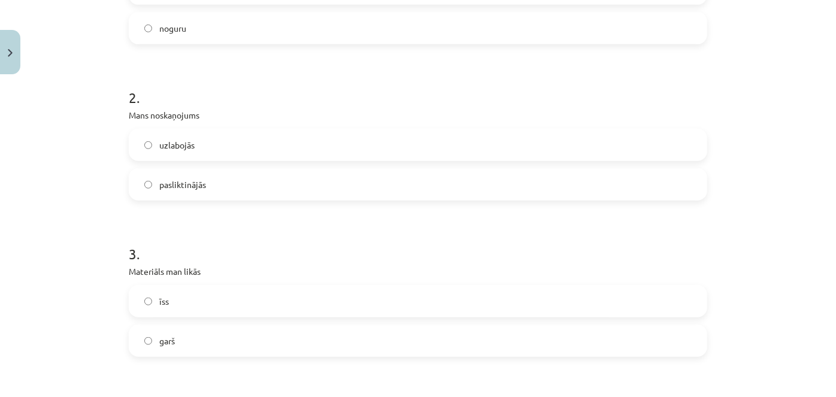
click at [202, 183] on label "pasliktinājās" at bounding box center [418, 184] width 576 height 30
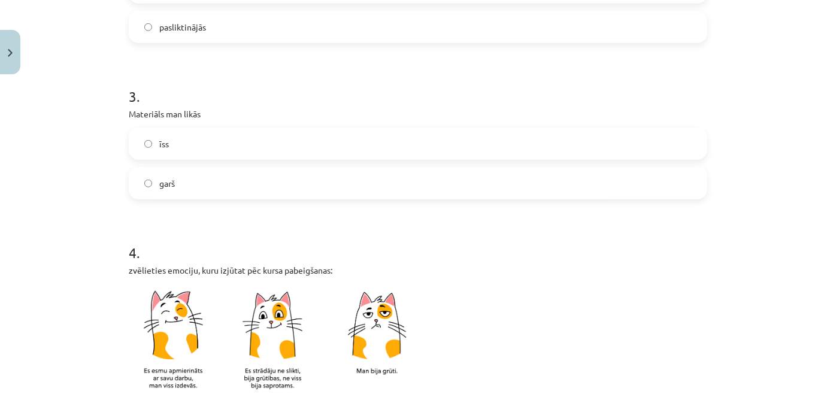
scroll to position [490, 0]
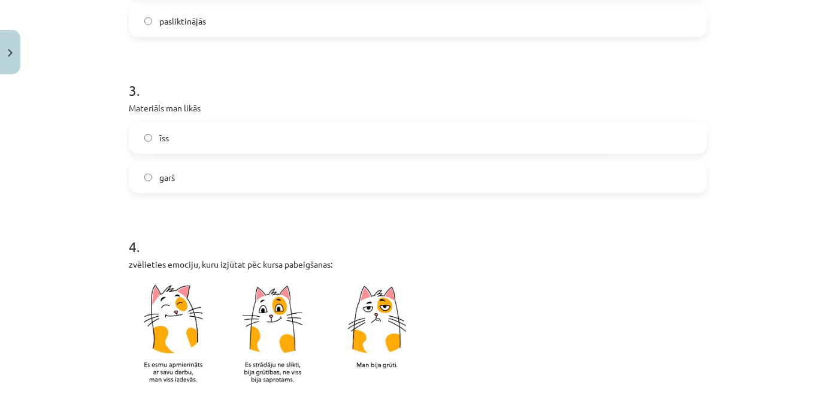
click at [202, 184] on label "garš" at bounding box center [418, 177] width 576 height 30
click at [202, 182] on label "garš" at bounding box center [418, 177] width 576 height 30
click at [196, 150] on label "īss" at bounding box center [418, 138] width 576 height 30
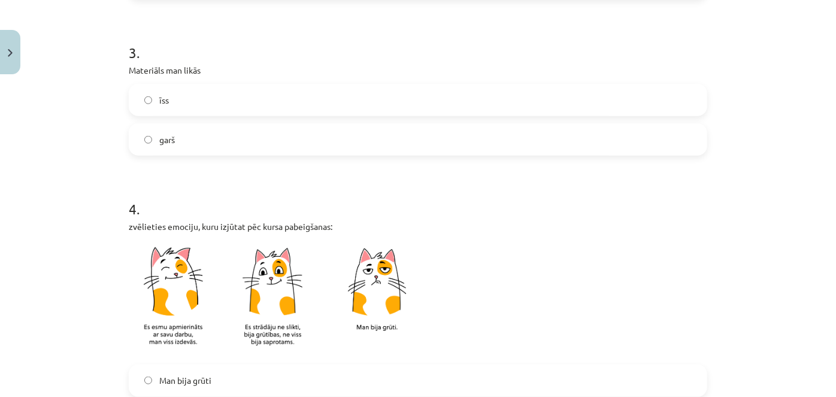
scroll to position [653, 0]
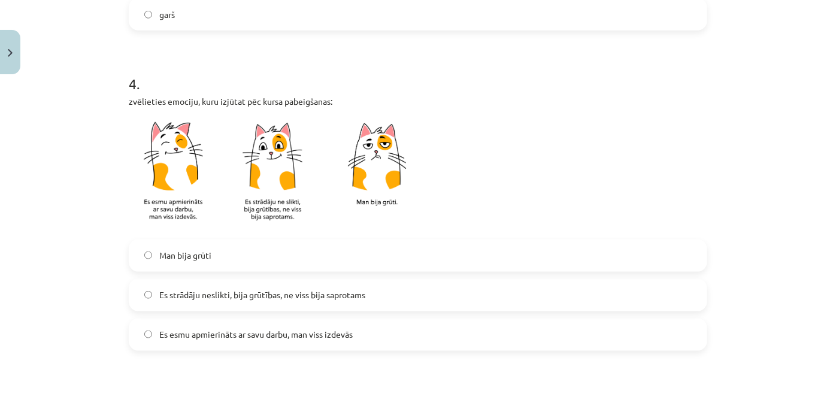
click at [273, 295] on span "Es strādāju neslikti, bija grūtības, ne viss bija saprotams" at bounding box center [262, 295] width 206 height 13
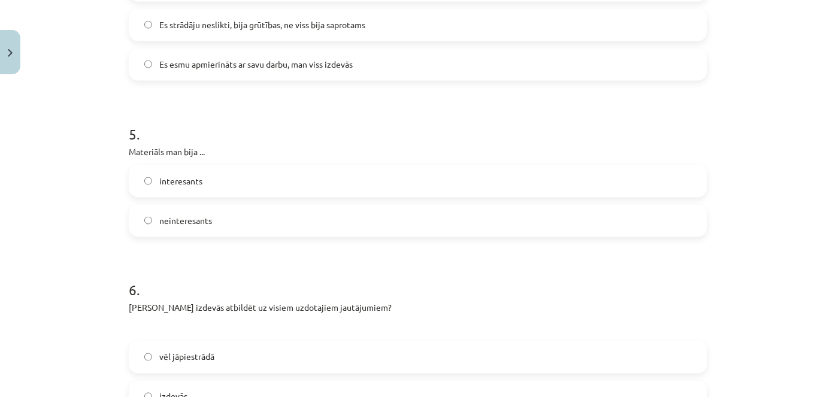
scroll to position [925, 0]
click at [193, 220] on span "neinteresants" at bounding box center [185, 218] width 53 height 13
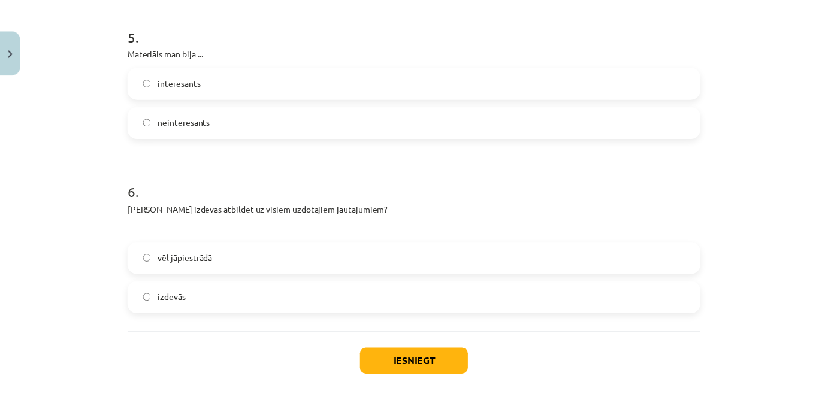
scroll to position [1034, 0]
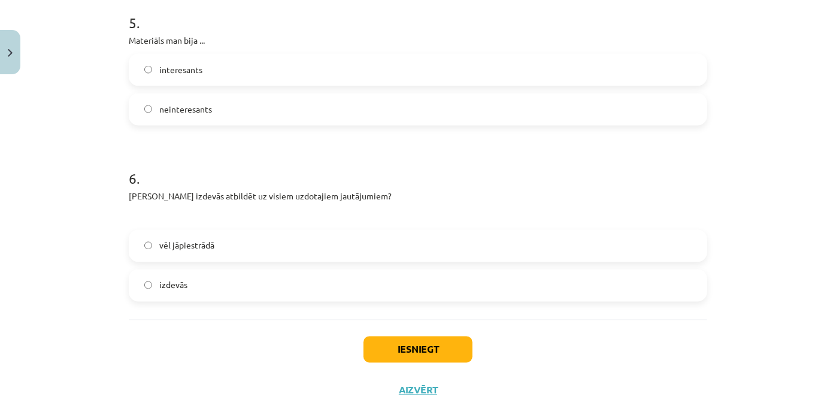
click at [204, 249] on span "vēl jāpiestrādā" at bounding box center [186, 246] width 55 height 13
click at [422, 352] on button "Iesniegt" at bounding box center [417, 350] width 109 height 26
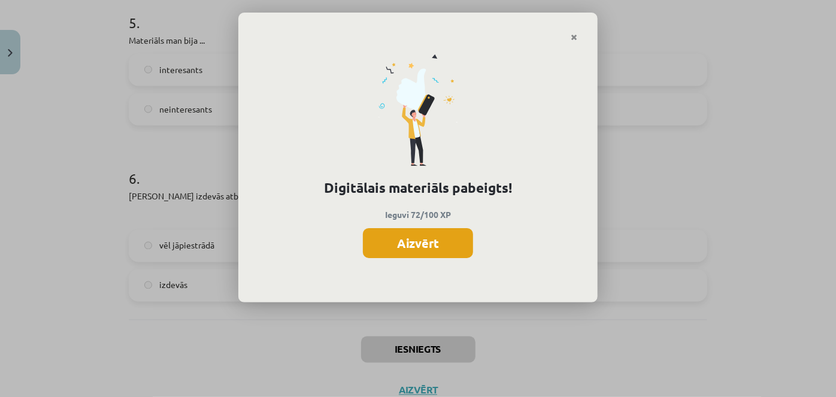
click at [423, 246] on button "Aizvērt" at bounding box center [418, 243] width 110 height 30
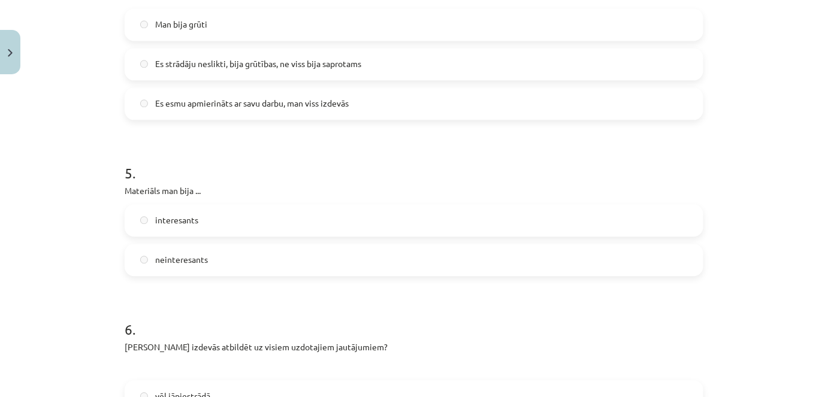
scroll to position [1077, 0]
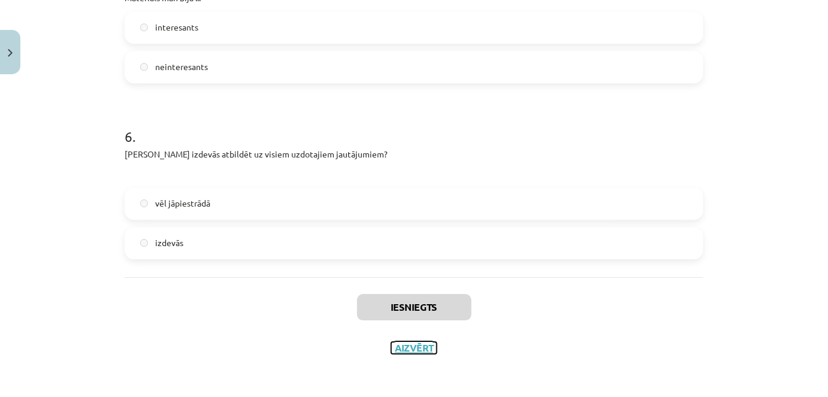
click at [402, 350] on button "Aizvērt" at bounding box center [414, 348] width 46 height 12
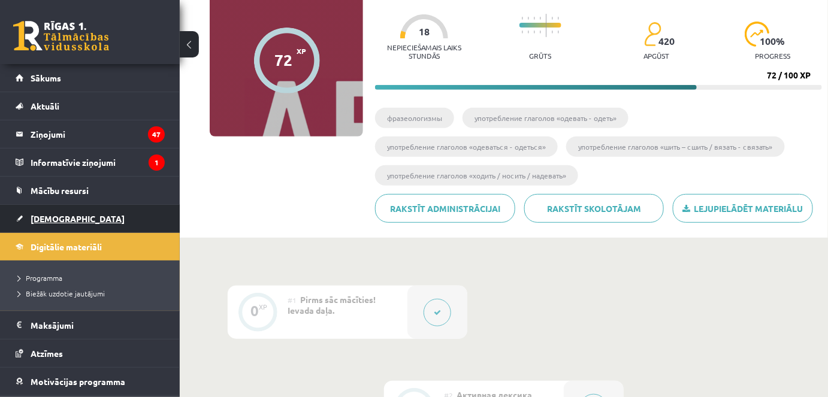
click at [37, 213] on span "[DEMOGRAPHIC_DATA]" at bounding box center [78, 218] width 94 height 11
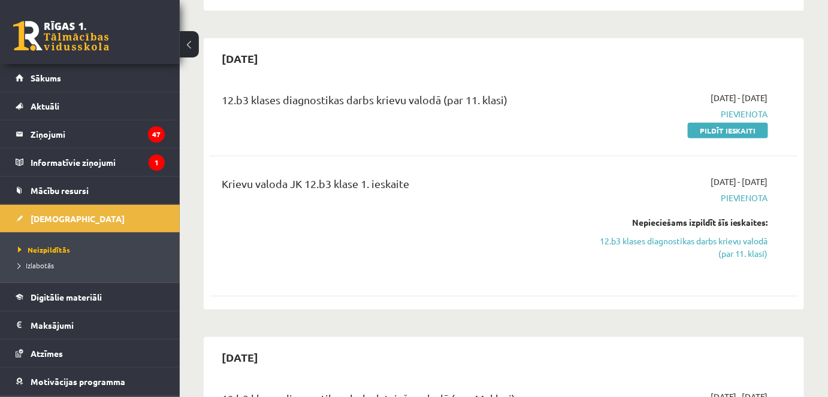
scroll to position [272, 0]
